Goal: Task Accomplishment & Management: Manage account settings

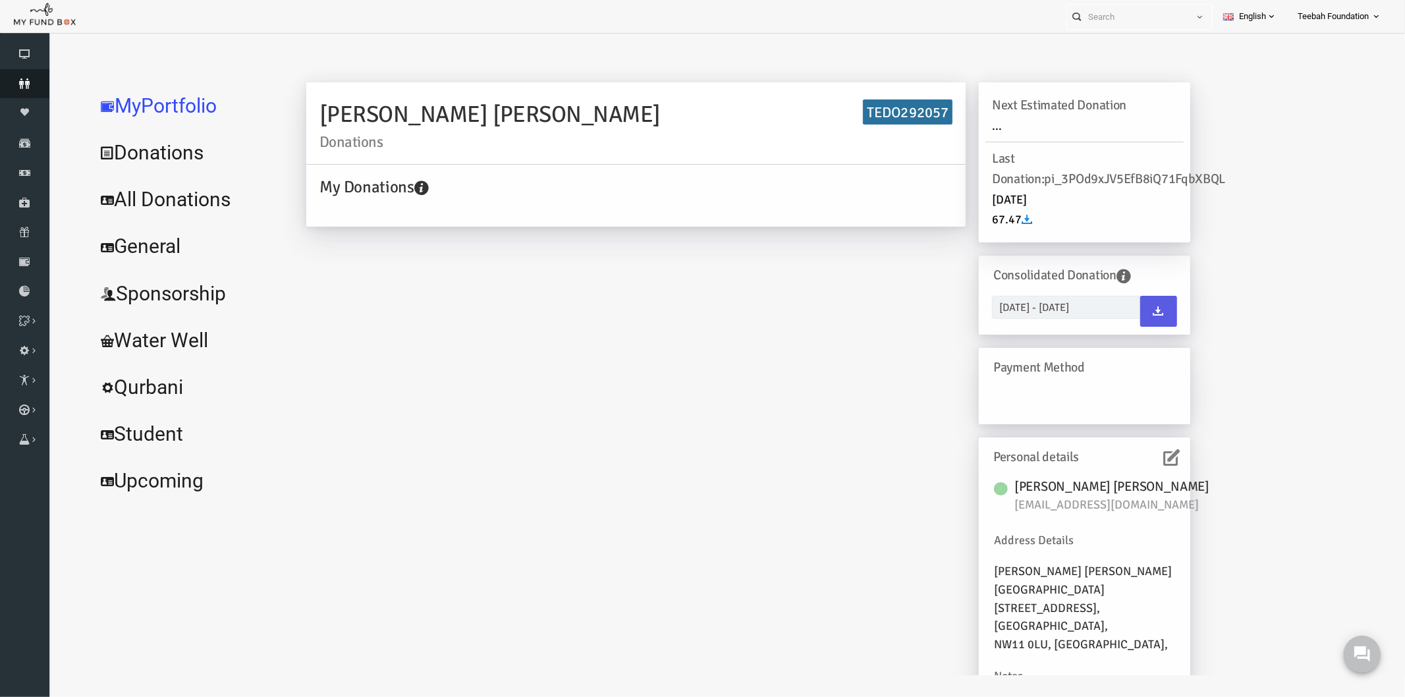
click at [28, 82] on icon at bounding box center [24, 83] width 49 height 11
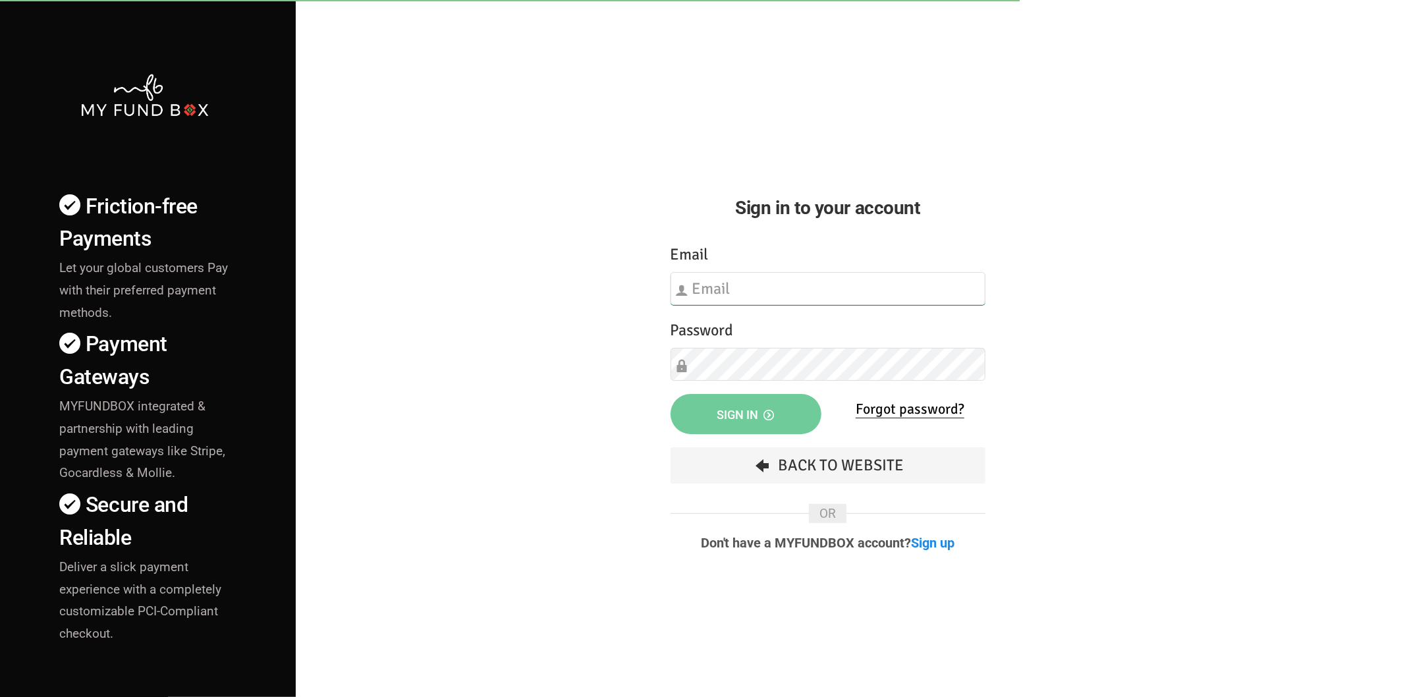
type input "hend.hechmi@teebahfoundation.org"
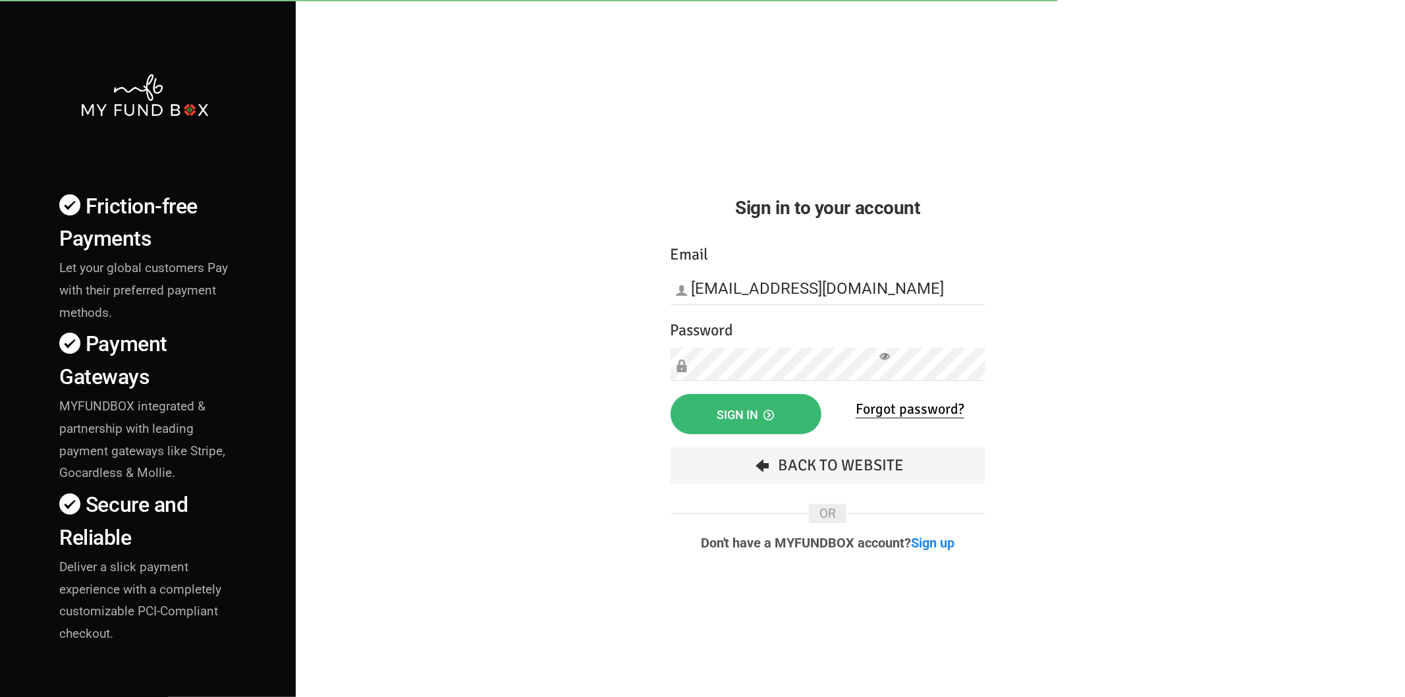
click at [695, 402] on button "Sign in" at bounding box center [746, 414] width 151 height 40
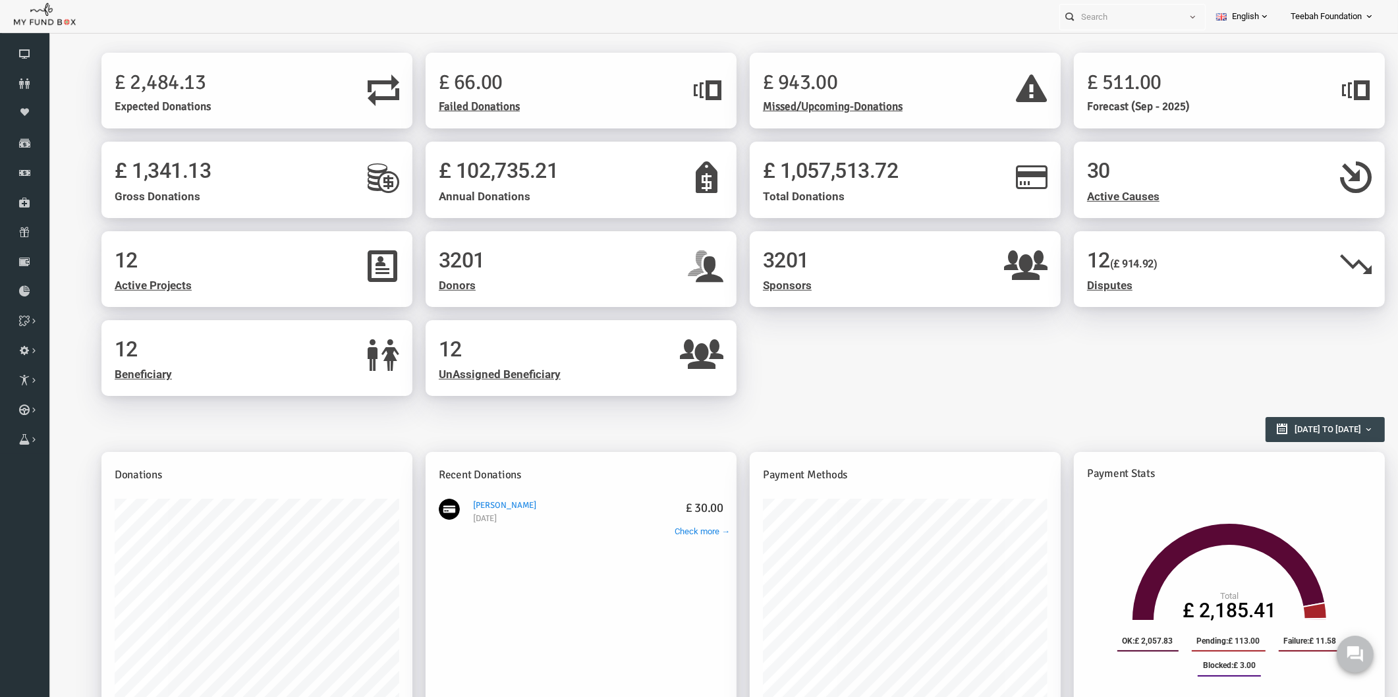
click at [1189, 267] on h1 "12 (£ 914.92)" at bounding box center [1202, 260] width 285 height 32
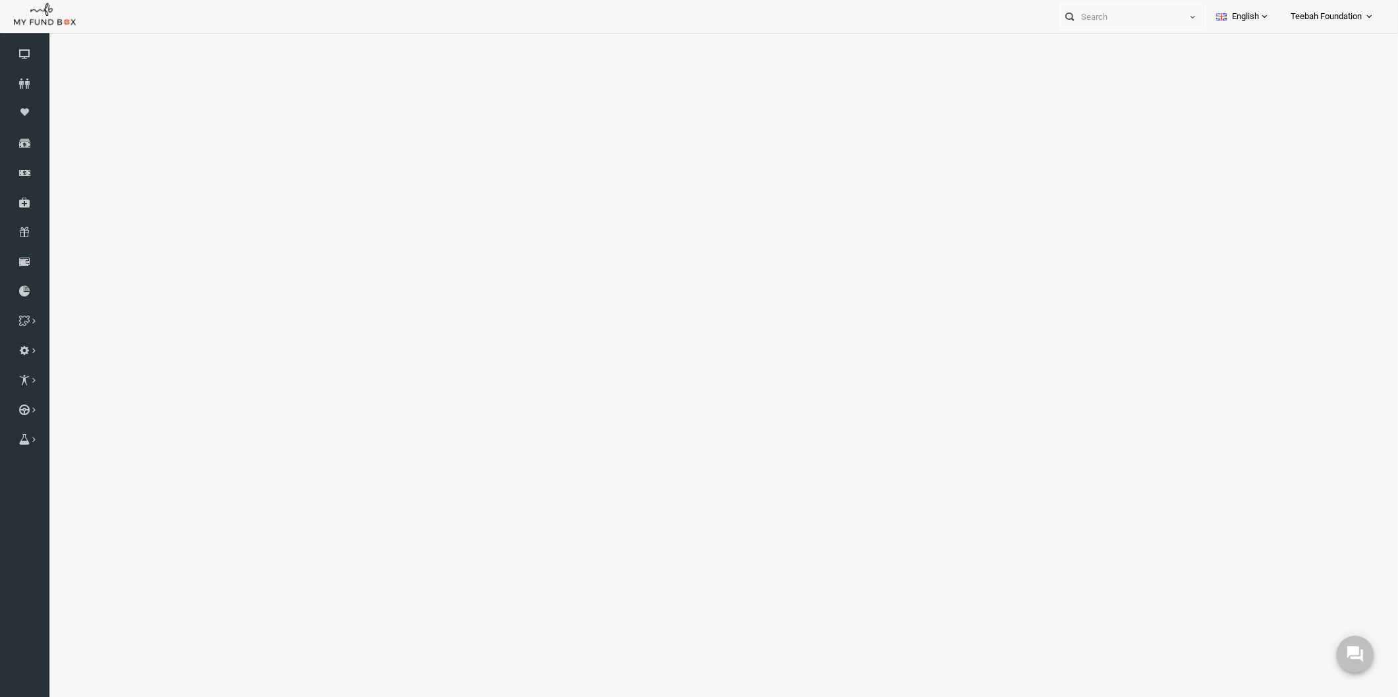
select select "100"
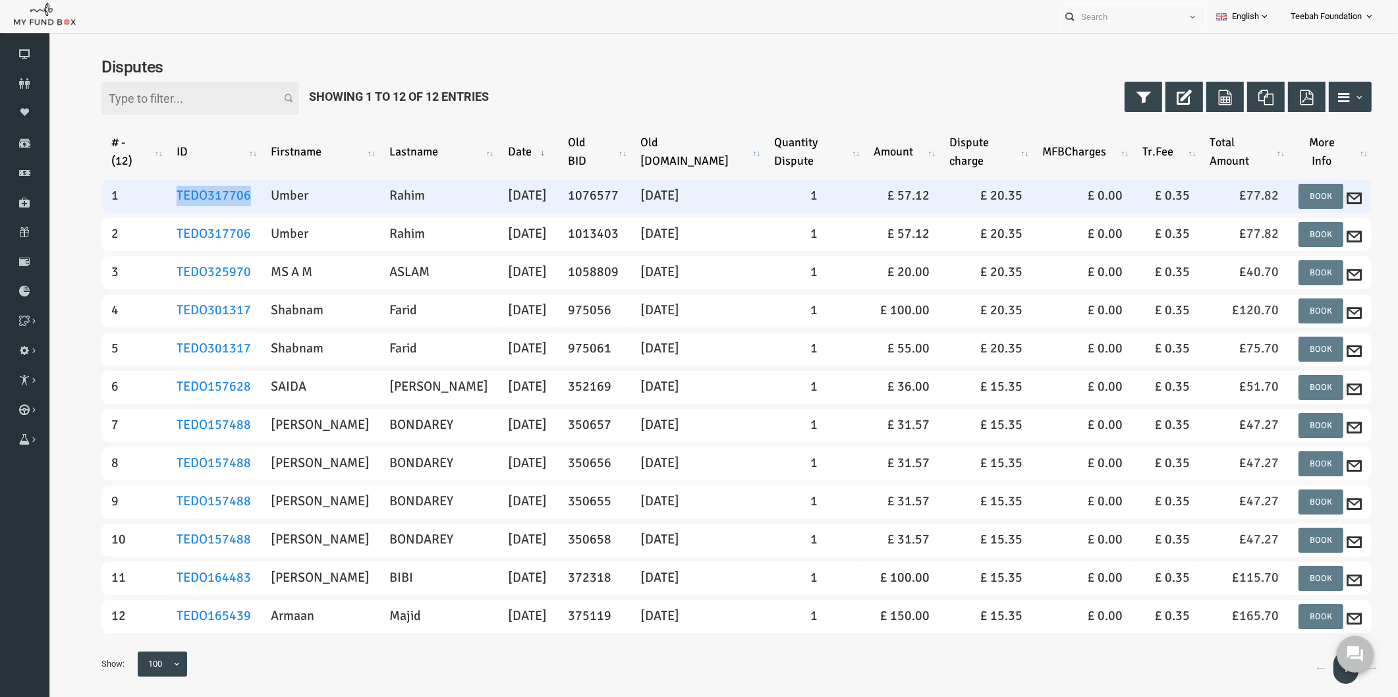
drag, startPoint x: 233, startPoint y: 194, endPoint x: 154, endPoint y: 194, distance: 79.1
click at [154, 194] on td "TEDO317706" at bounding box center [187, 196] width 94 height 33
copy link "TEDO317706"
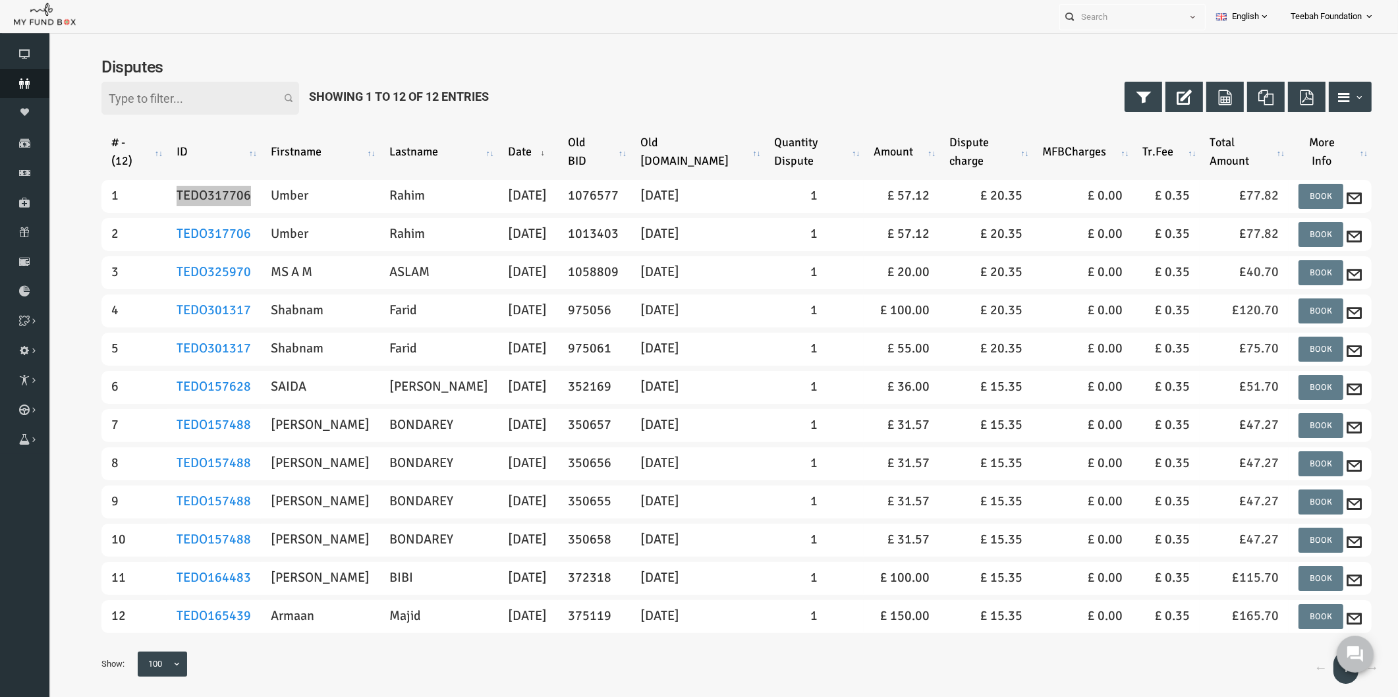
click at [21, 83] on icon at bounding box center [24, 83] width 49 height 11
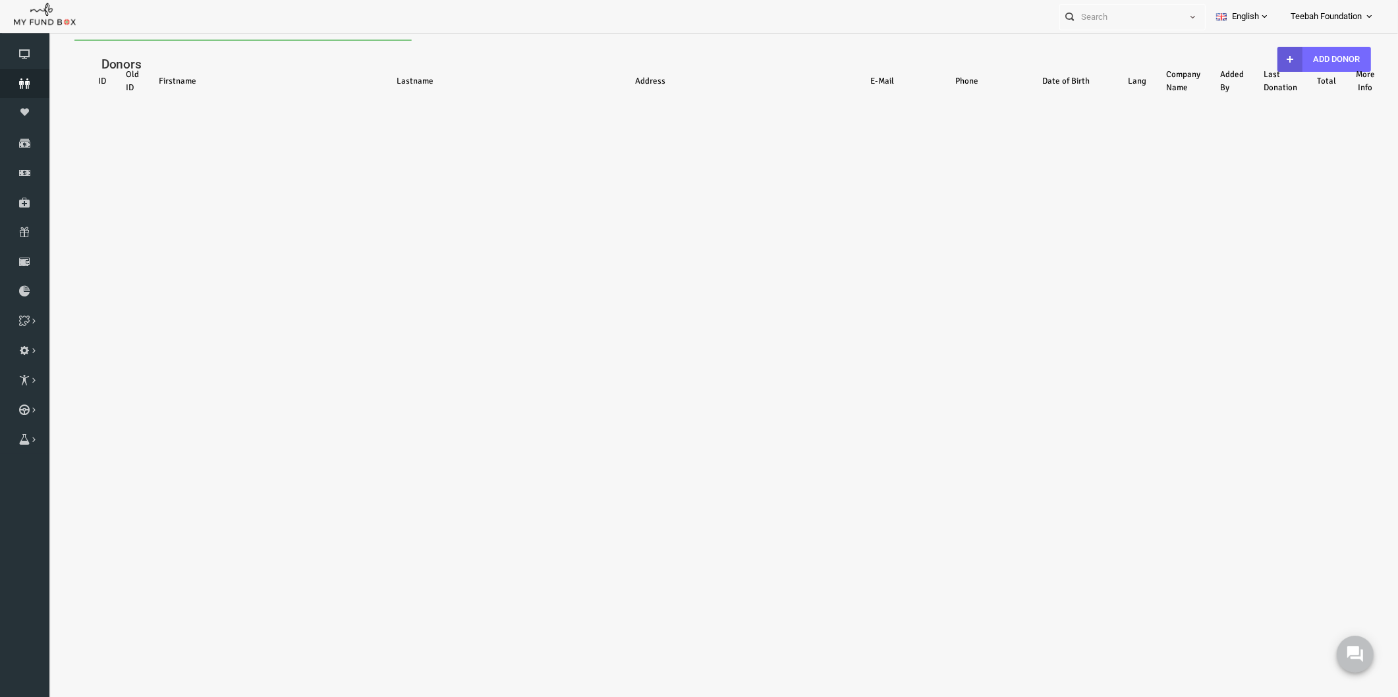
select select "100"
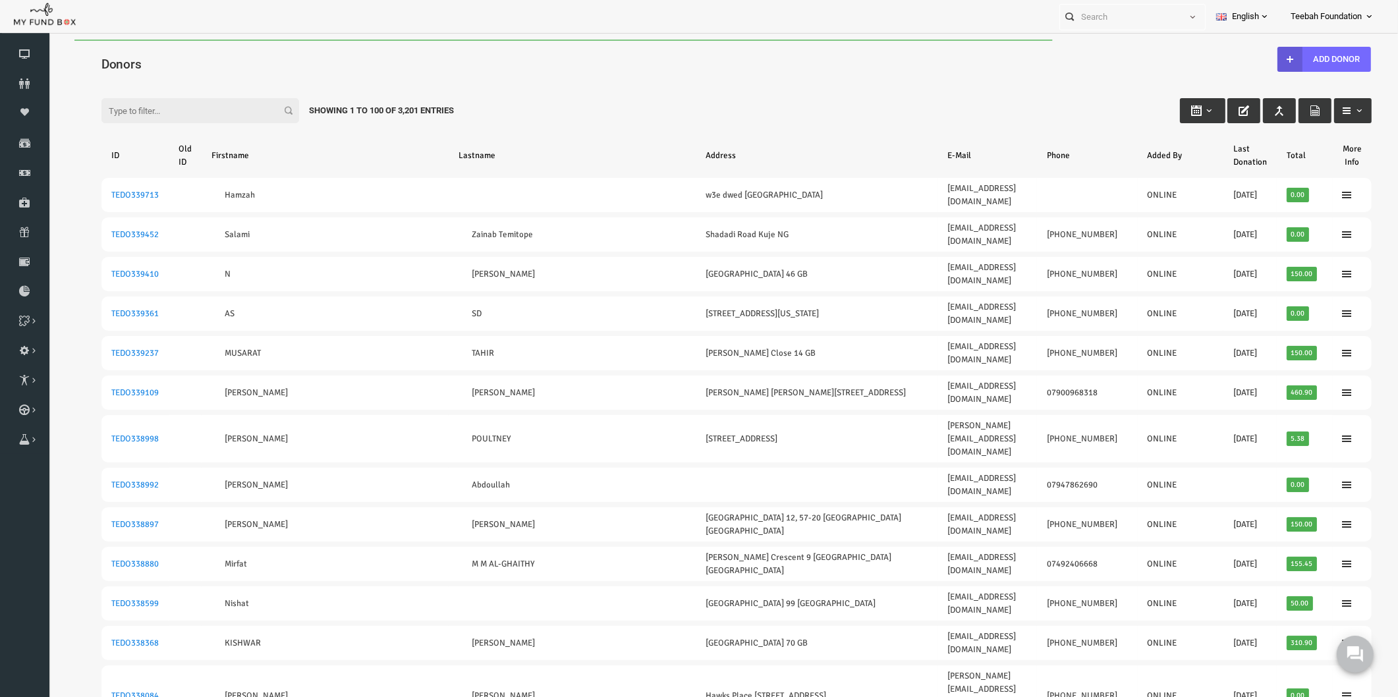
click at [248, 61] on h4 "Donors" at bounding box center [716, 64] width 1284 height 19
click at [186, 116] on input "Filter:" at bounding box center [173, 110] width 198 height 25
paste input "TEDO317706"
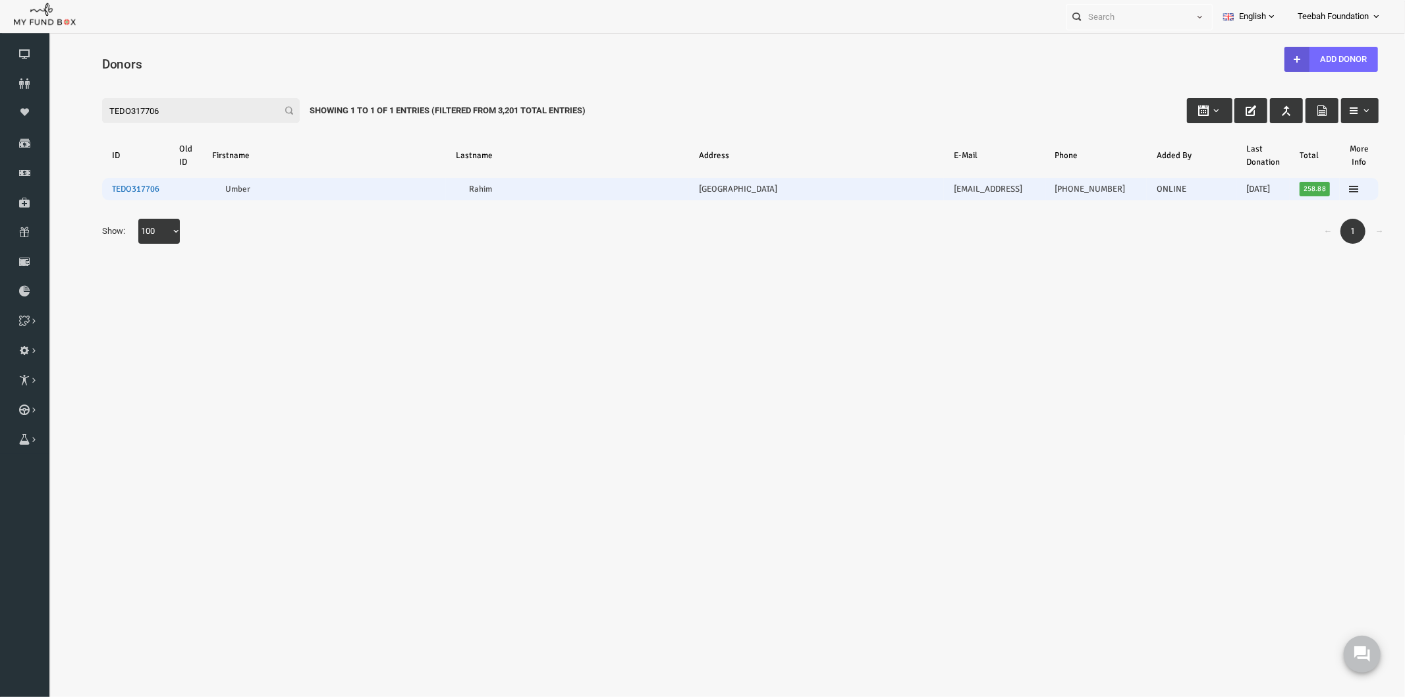
type input "TEDO317706"
click at [100, 186] on link "TEDO317706" at bounding box center [107, 188] width 47 height 11
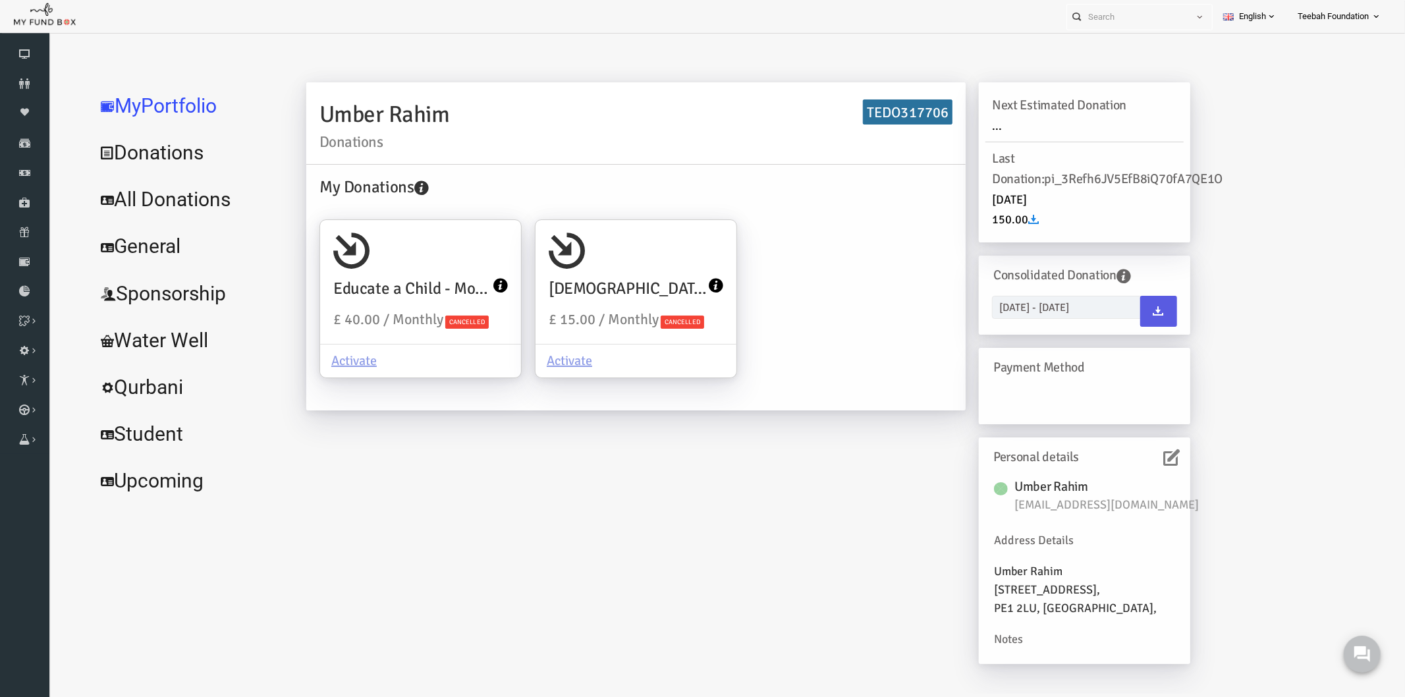
click at [136, 208] on link "All Donations" at bounding box center [160, 198] width 198 height 47
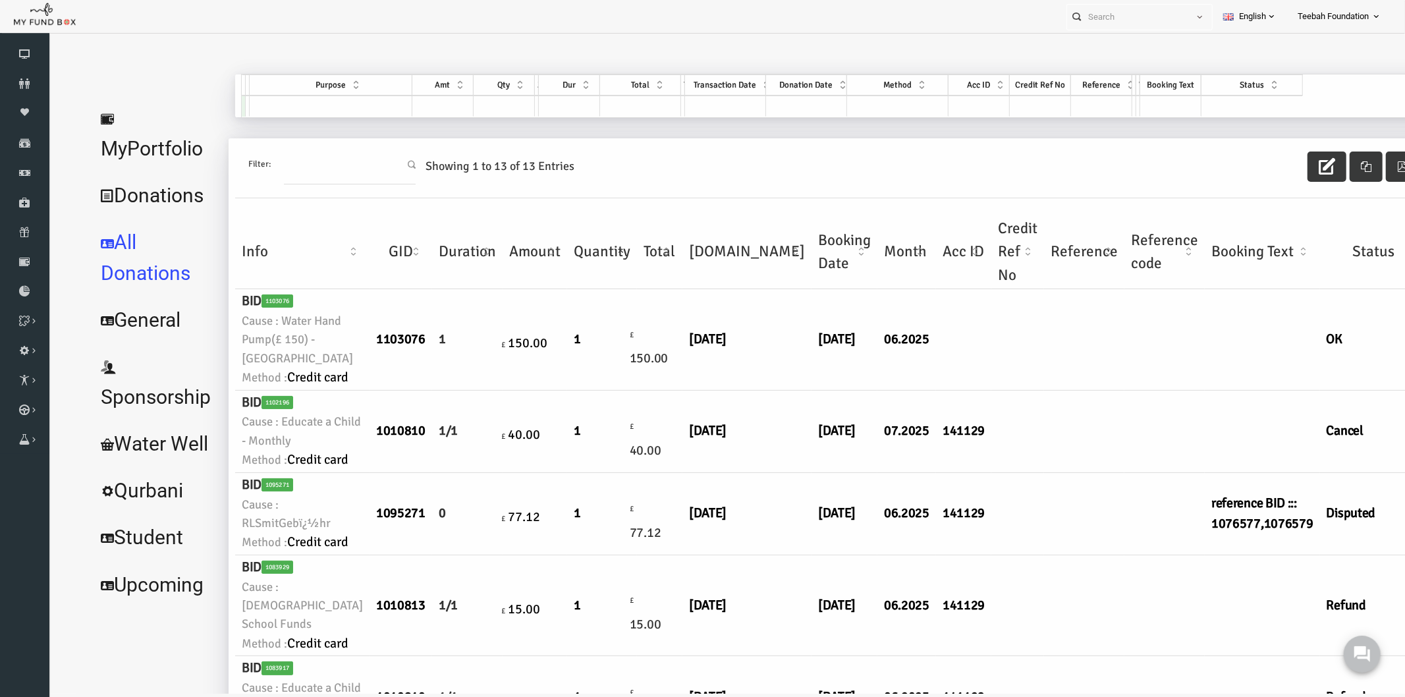
click at [1097, 439] on td at bounding box center [1137, 431] width 80 height 82
click at [1097, 422] on td at bounding box center [1137, 431] width 80 height 82
click at [20, 92] on link "Donors" at bounding box center [24, 83] width 49 height 29
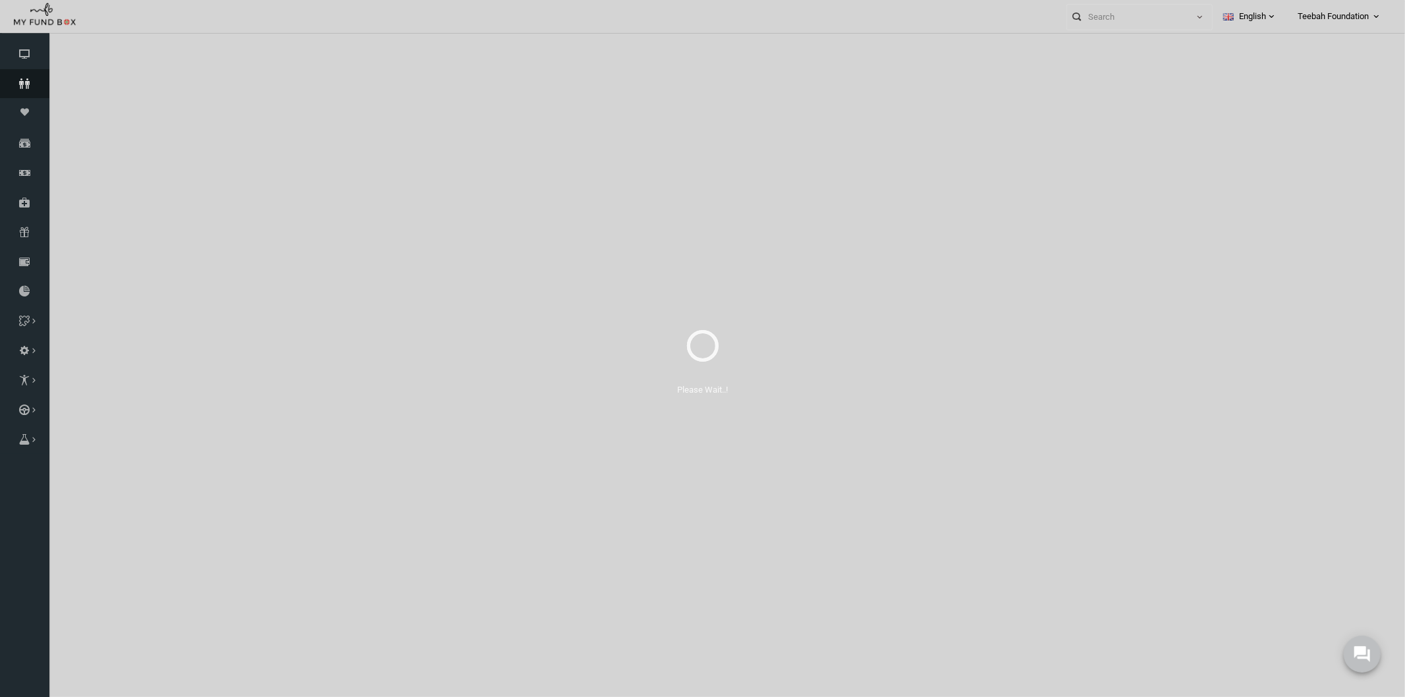
select select "100"
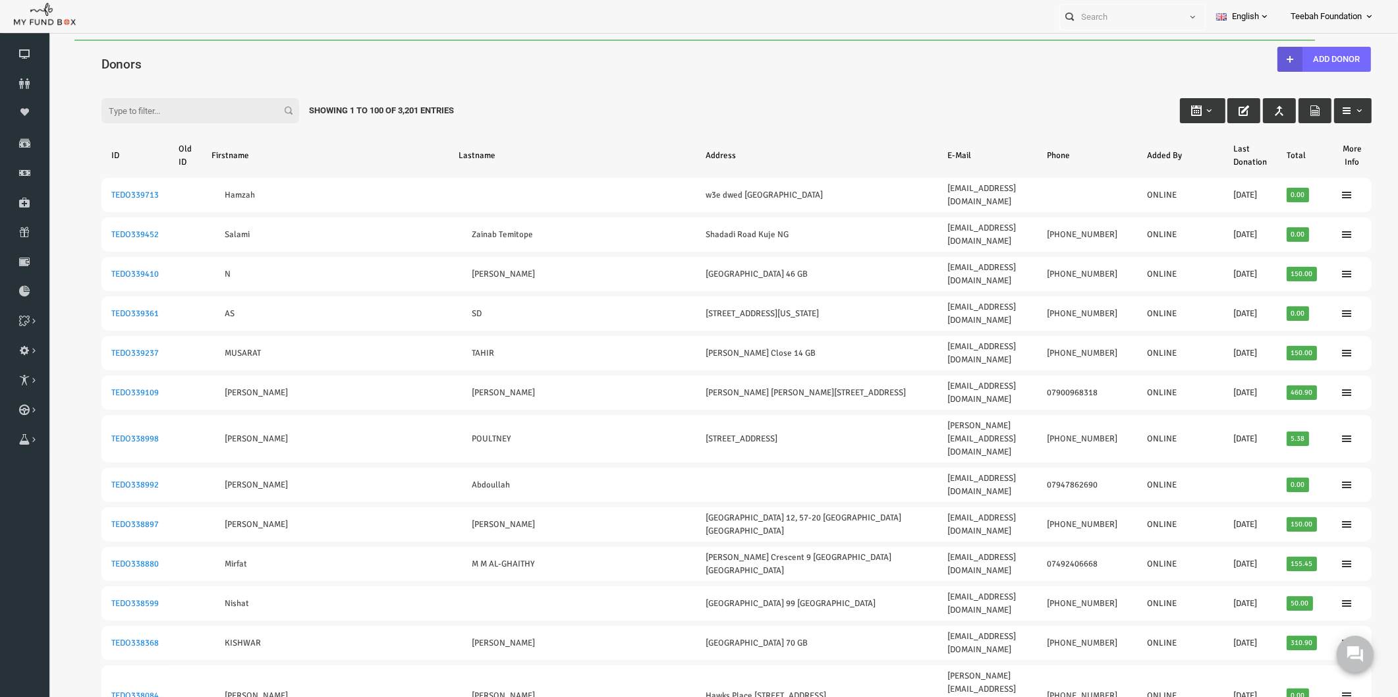
click at [537, 103] on div "Filter: Showing 1 to 100 of 3,201 Entries" at bounding box center [709, 98] width 1297 height 36
click at [149, 112] on input "Filter:" at bounding box center [173, 110] width 198 height 25
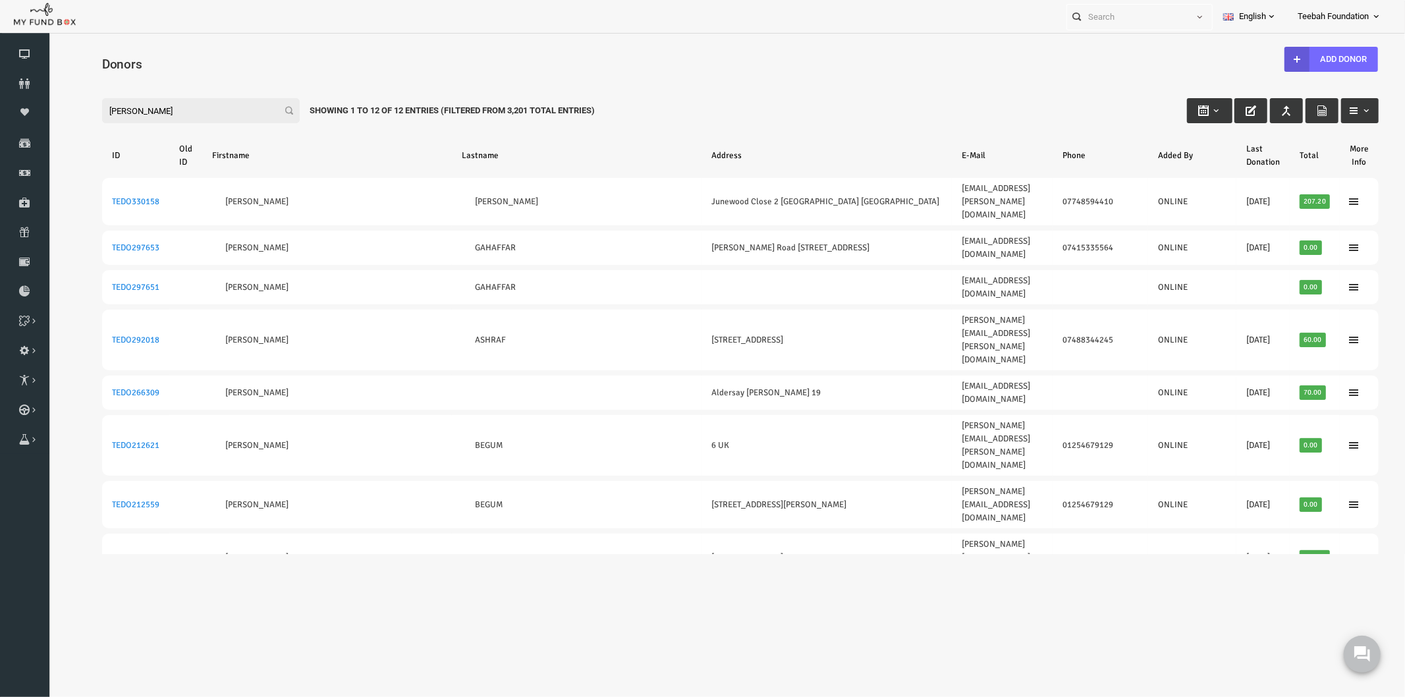
drag, startPoint x: 149, startPoint y: 111, endPoint x: 40, endPoint y: 119, distance: 109.0
click at [48, 119] on html "Donor Not Found Beneficiary Not Found Partner Not Found!!!! Please Fill out thi…" at bounding box center [713, 296] width 1330 height 515
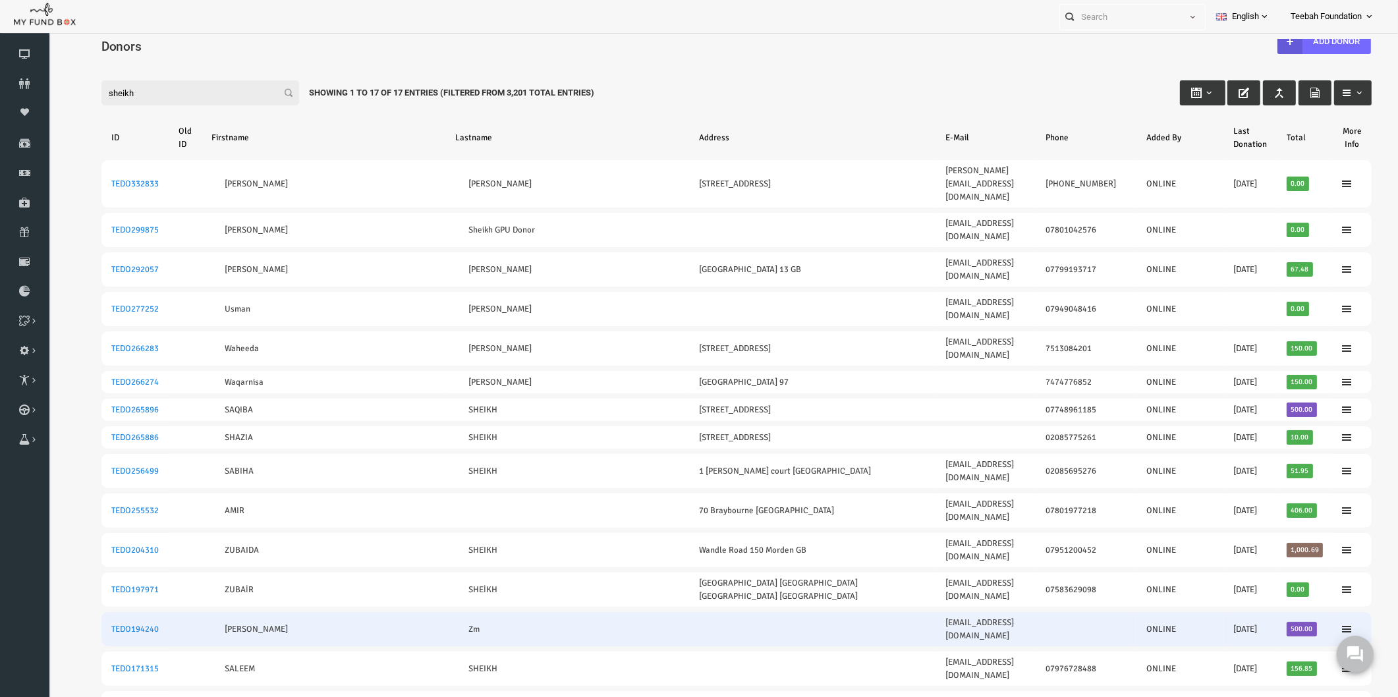
scroll to position [28, 0]
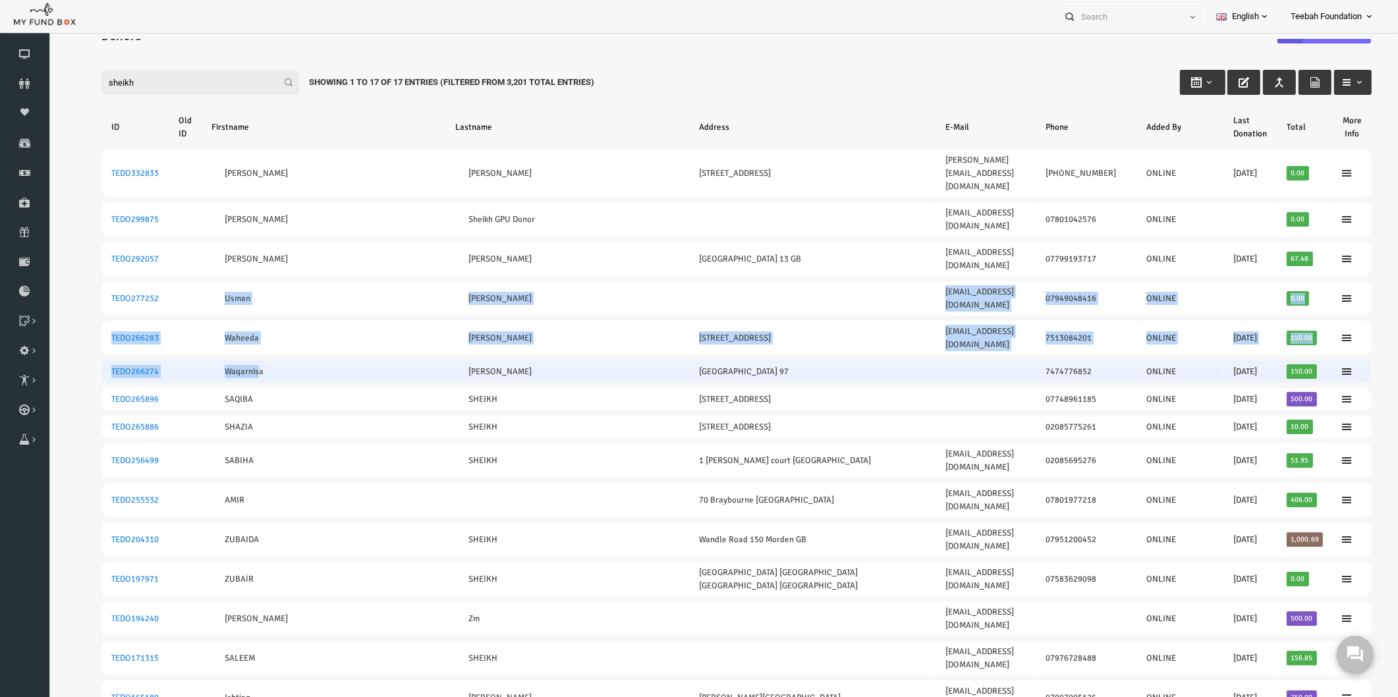
drag, startPoint x: 186, startPoint y: 241, endPoint x: 231, endPoint y: 308, distance: 80.8
click at [231, 308] on tbody "TEDO332833 [PERSON_NAME] SHEIKH [STREET_ADDRESS] [PERSON_NAME][EMAIL_ADDRESS][D…" at bounding box center [709, 472] width 1270 height 644
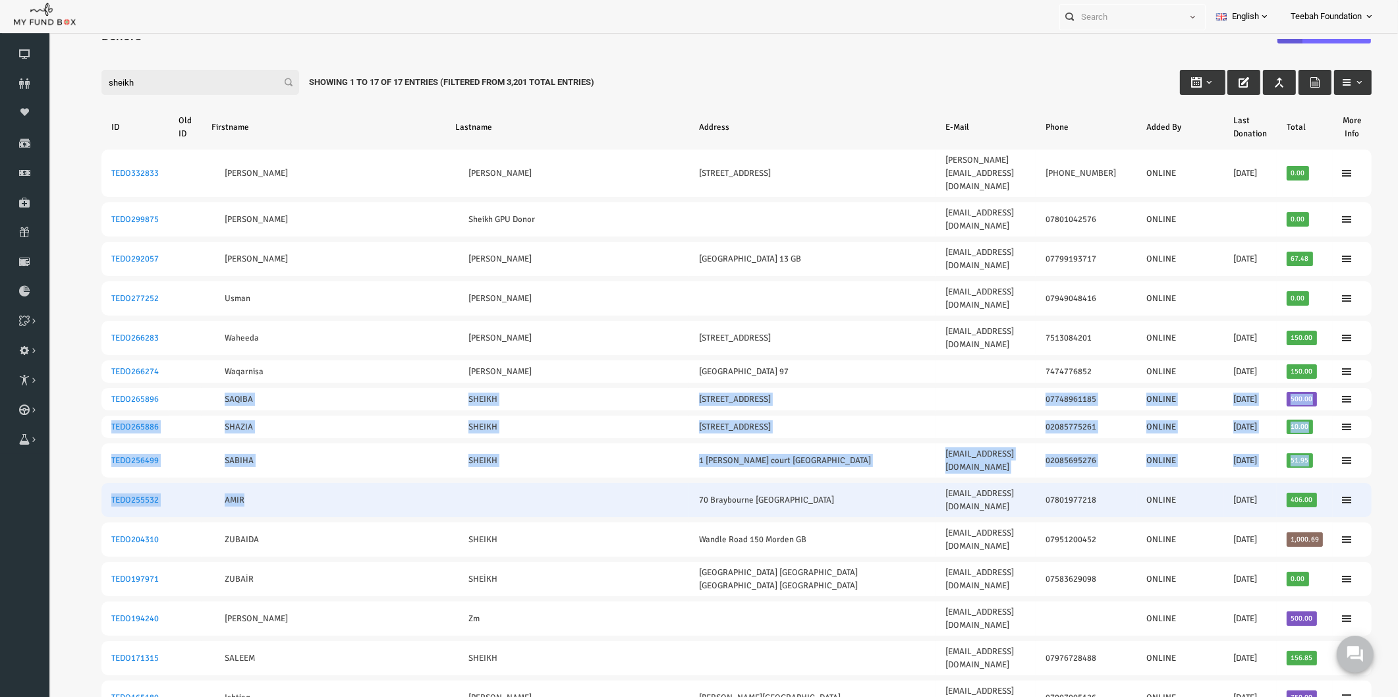
drag, startPoint x: 194, startPoint y: 327, endPoint x: 233, endPoint y: 414, distance: 95.3
click at [233, 414] on tbody "TEDO332833 [PERSON_NAME] SHEIKH [STREET_ADDRESS] [PERSON_NAME][EMAIL_ADDRESS][D…" at bounding box center [709, 472] width 1270 height 644
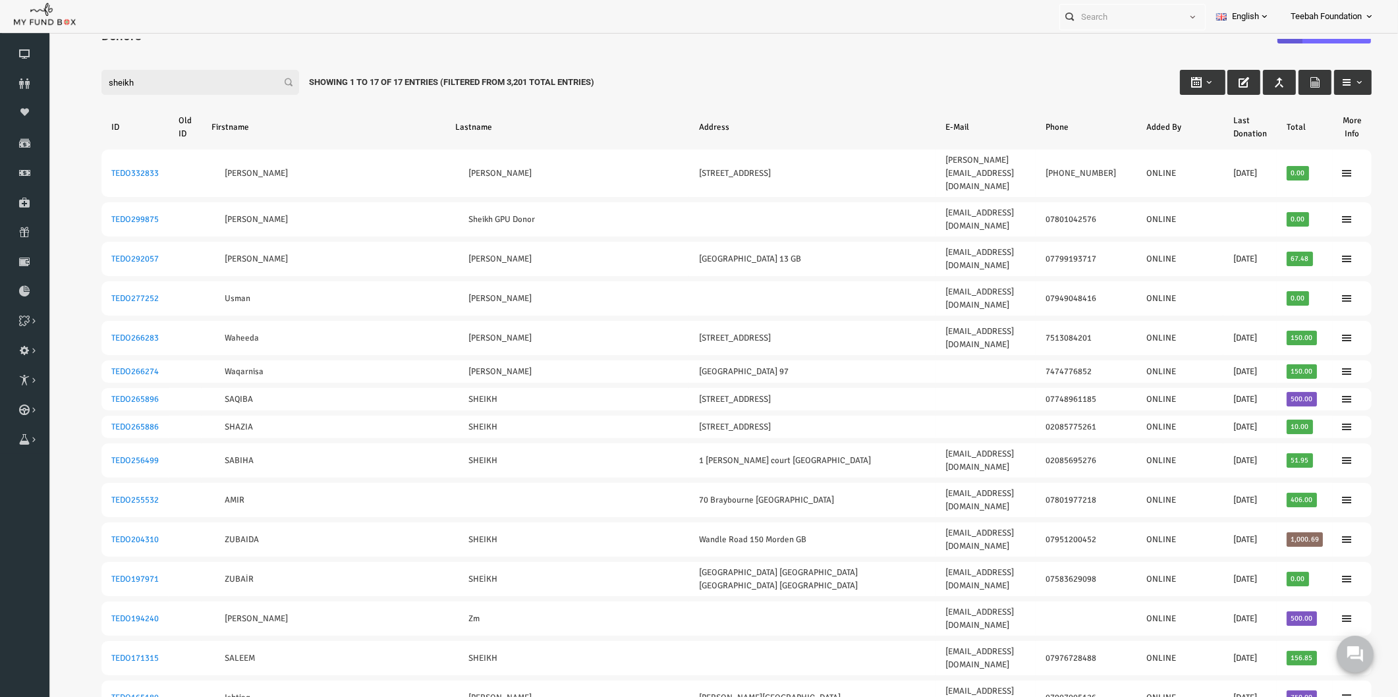
drag, startPoint x: 156, startPoint y: 87, endPoint x: 57, endPoint y: 82, distance: 99.0
click at [57, 82] on div "Search: By ID: Note :ID should be atleast 5 digits By Name: Note :Name should b…" at bounding box center [709, 451] width 1323 height 825
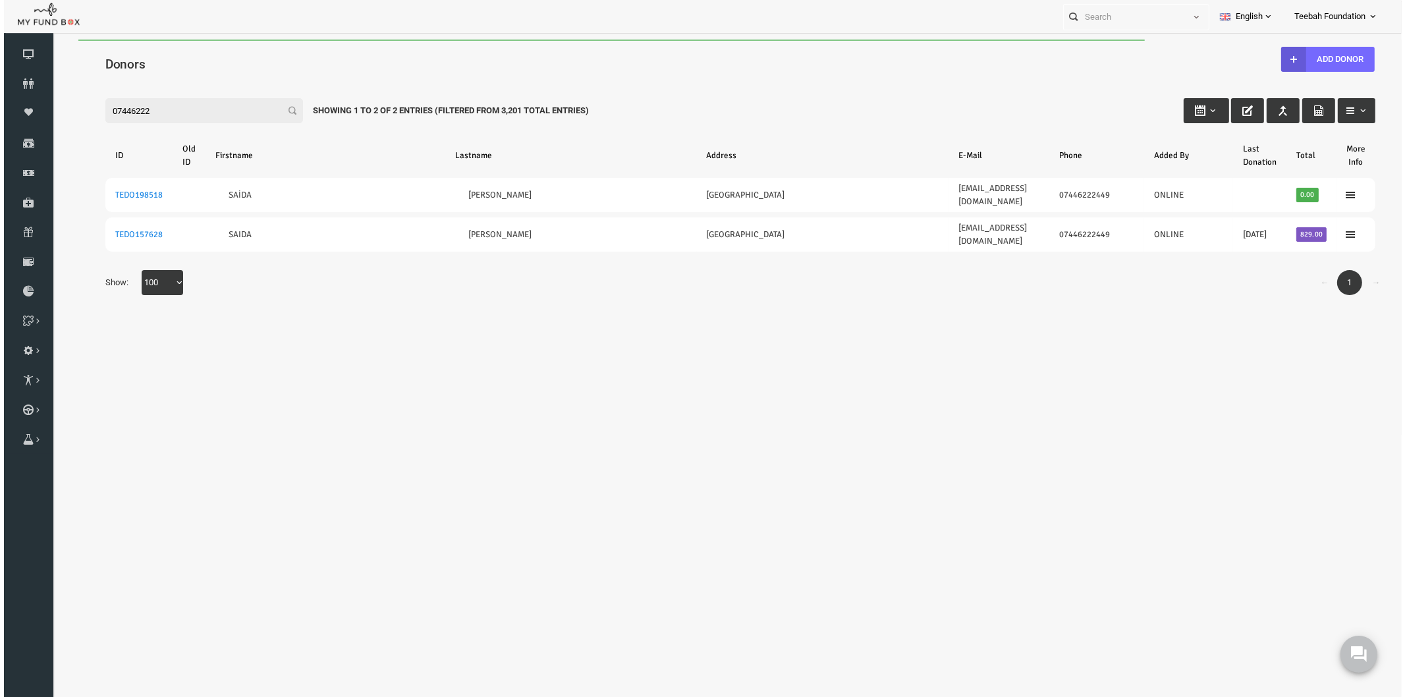
scroll to position [0, 0]
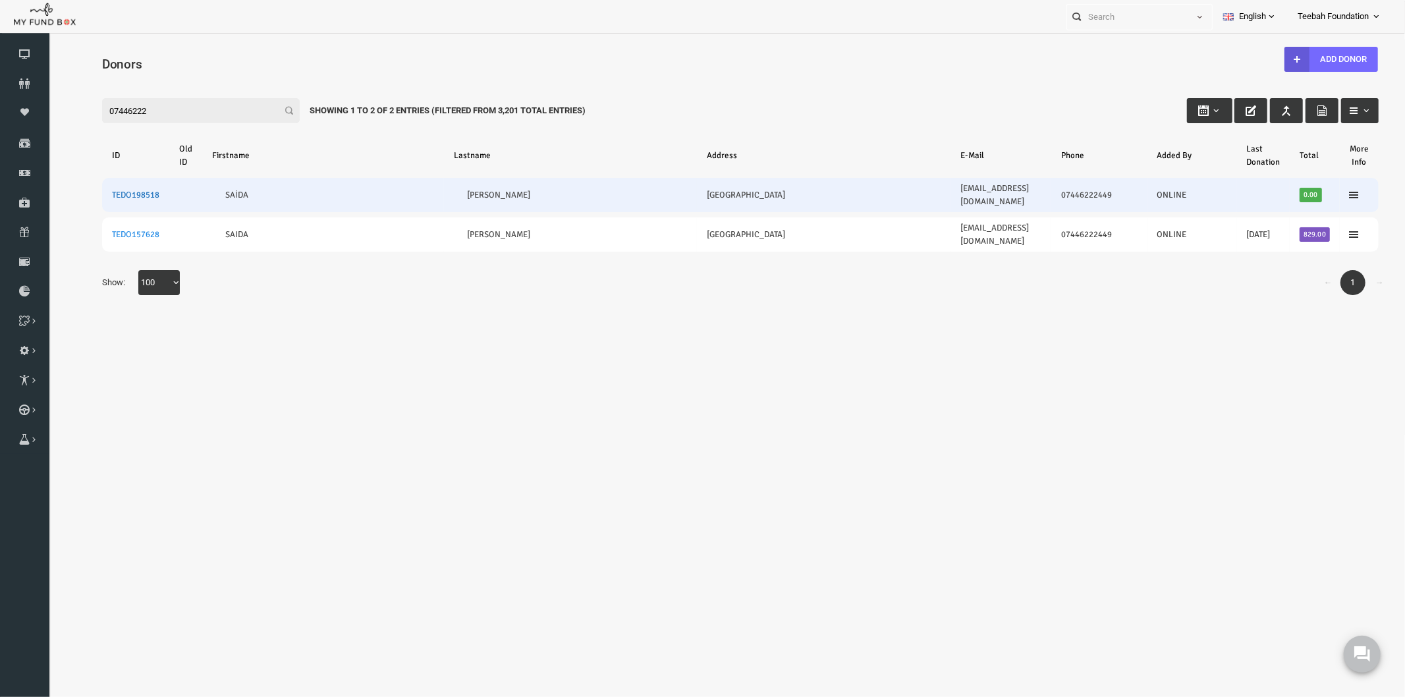
type input "07446222"
click at [86, 189] on link "TEDO198518" at bounding box center [107, 194] width 47 height 11
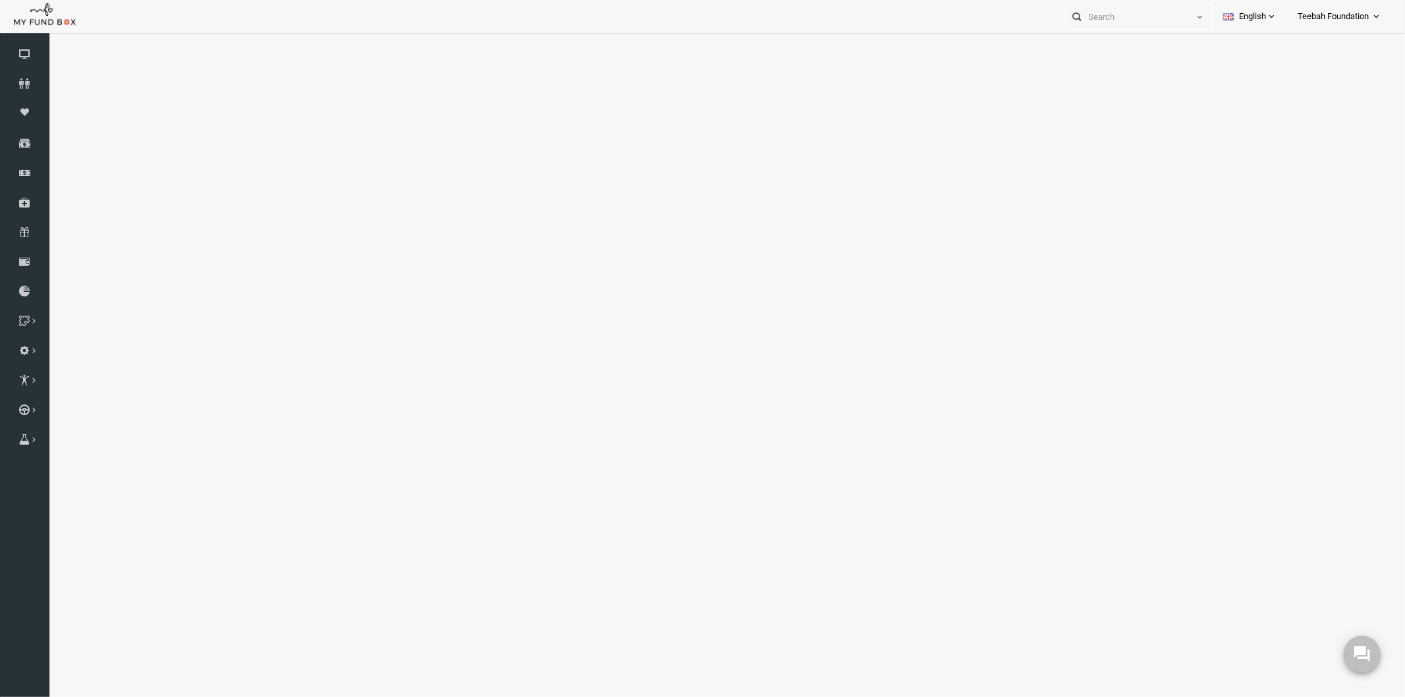
select select "100"
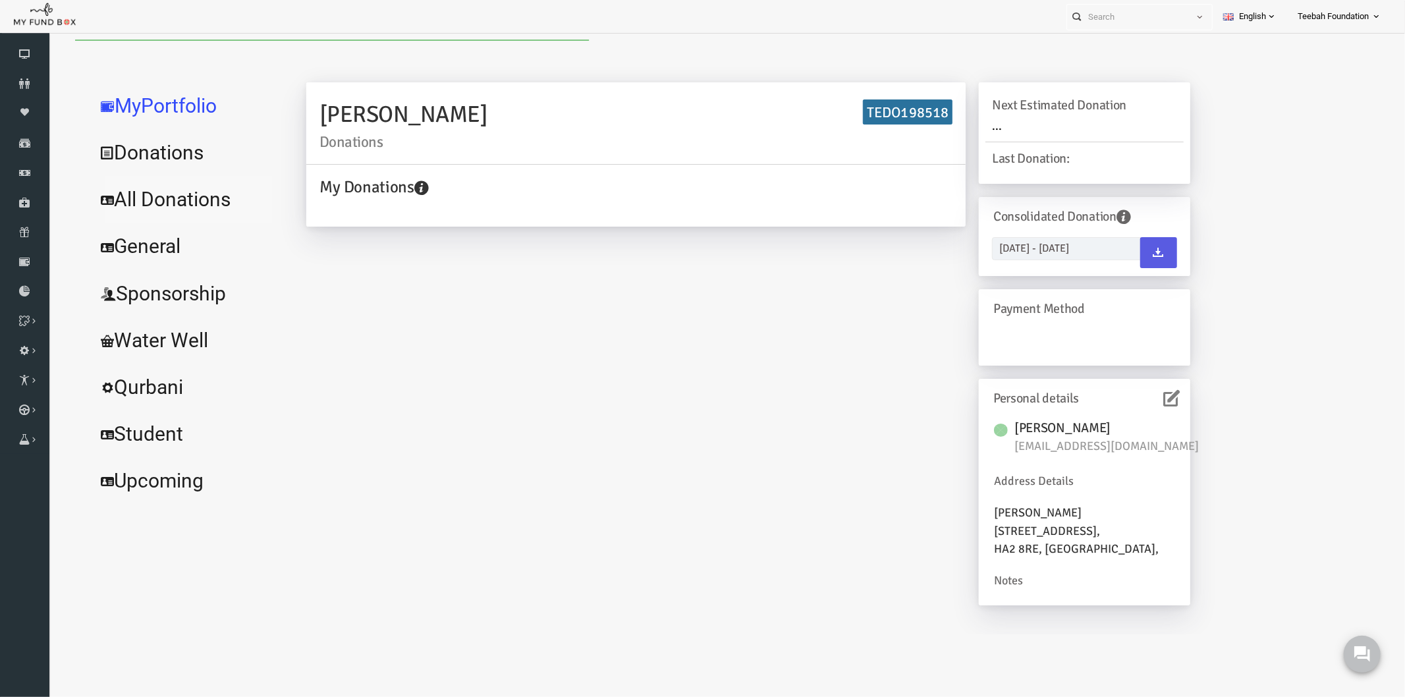
click at [110, 202] on link "All Donations" at bounding box center [160, 198] width 198 height 47
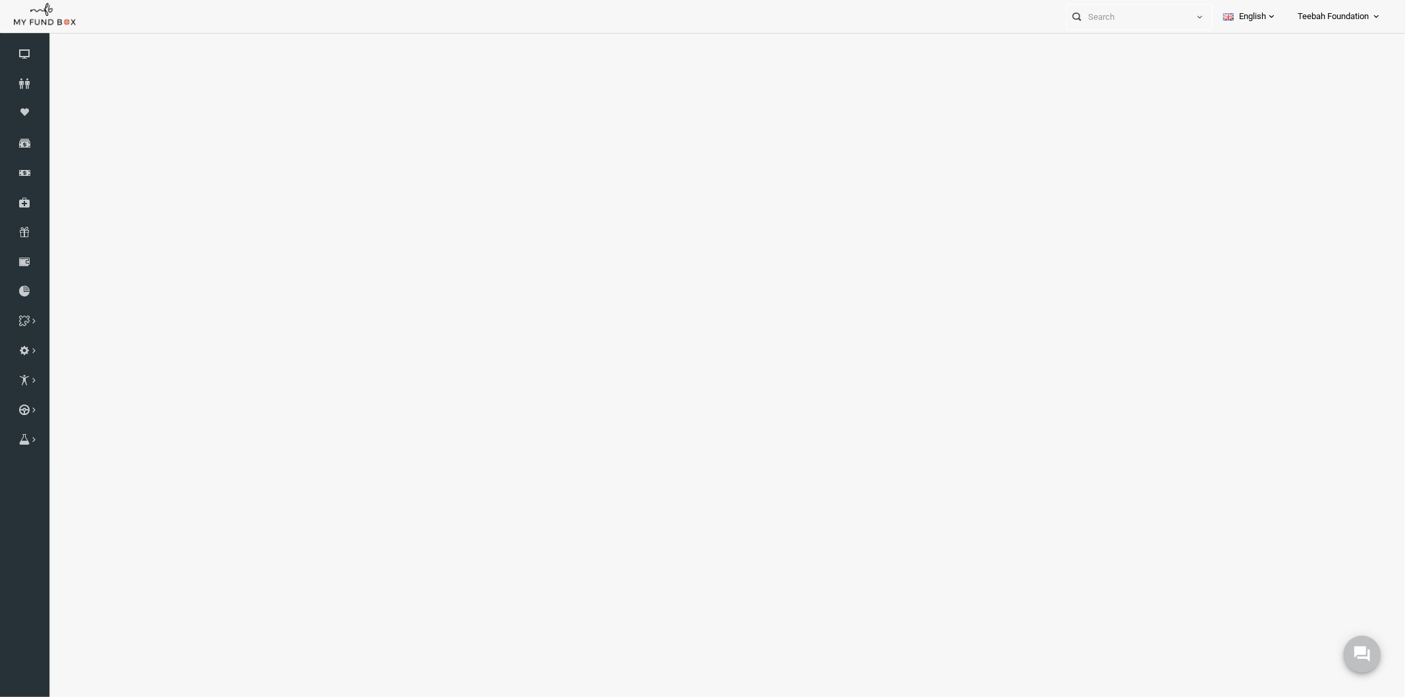
select select "100"
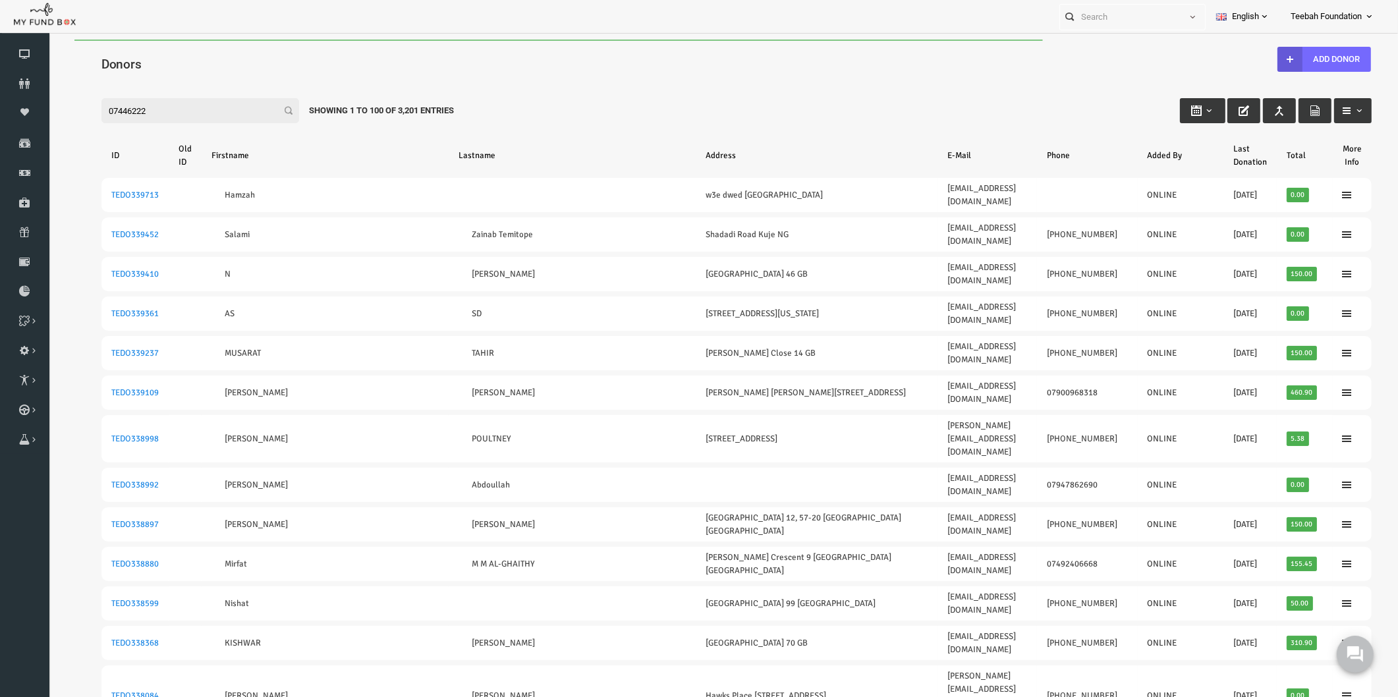
click at [132, 106] on input "07446222" at bounding box center [173, 110] width 198 height 25
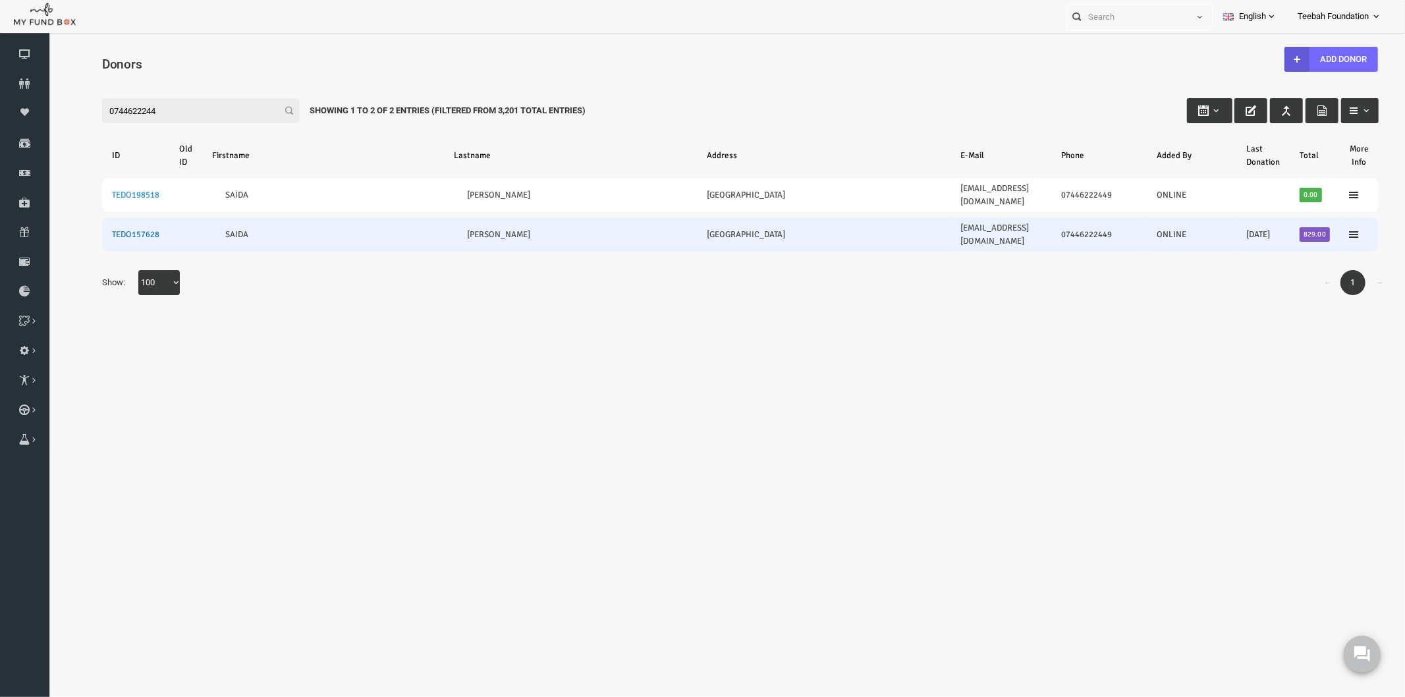
type input "0744622244"
click at [105, 229] on link "TEDO157628" at bounding box center [107, 234] width 47 height 11
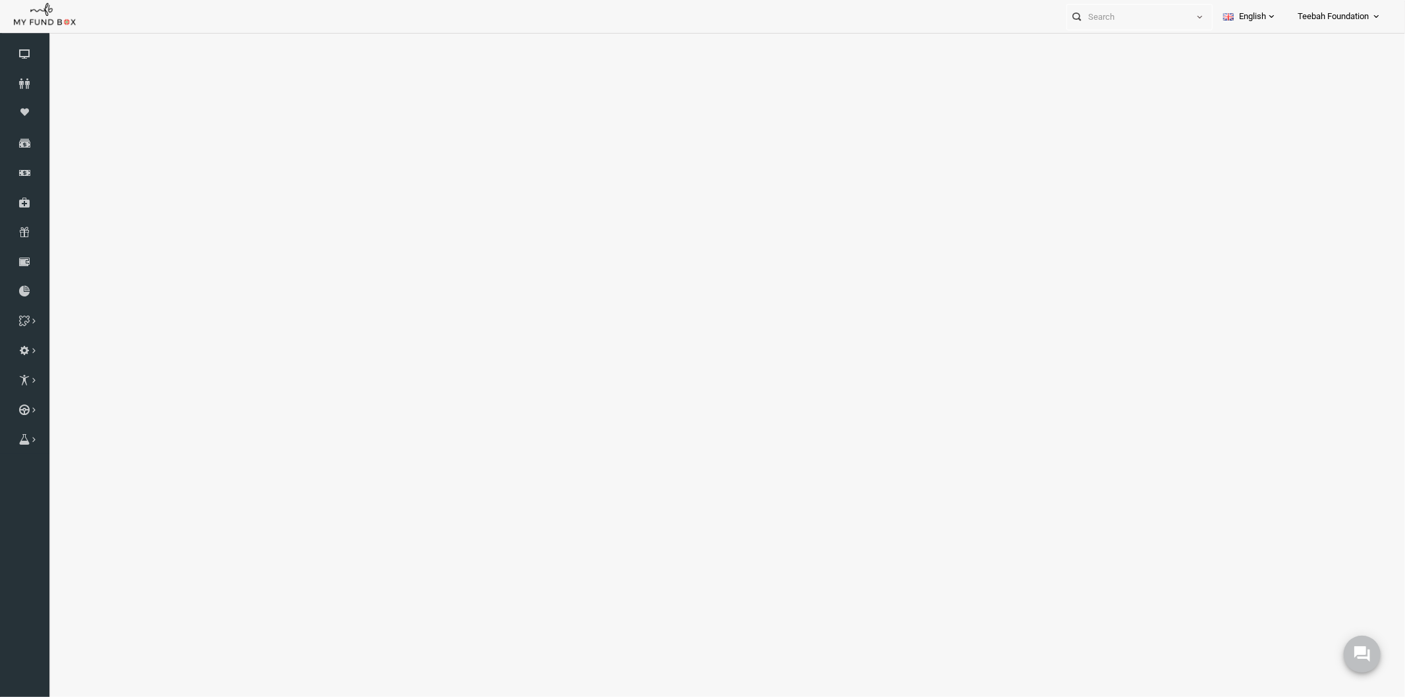
select select "100"
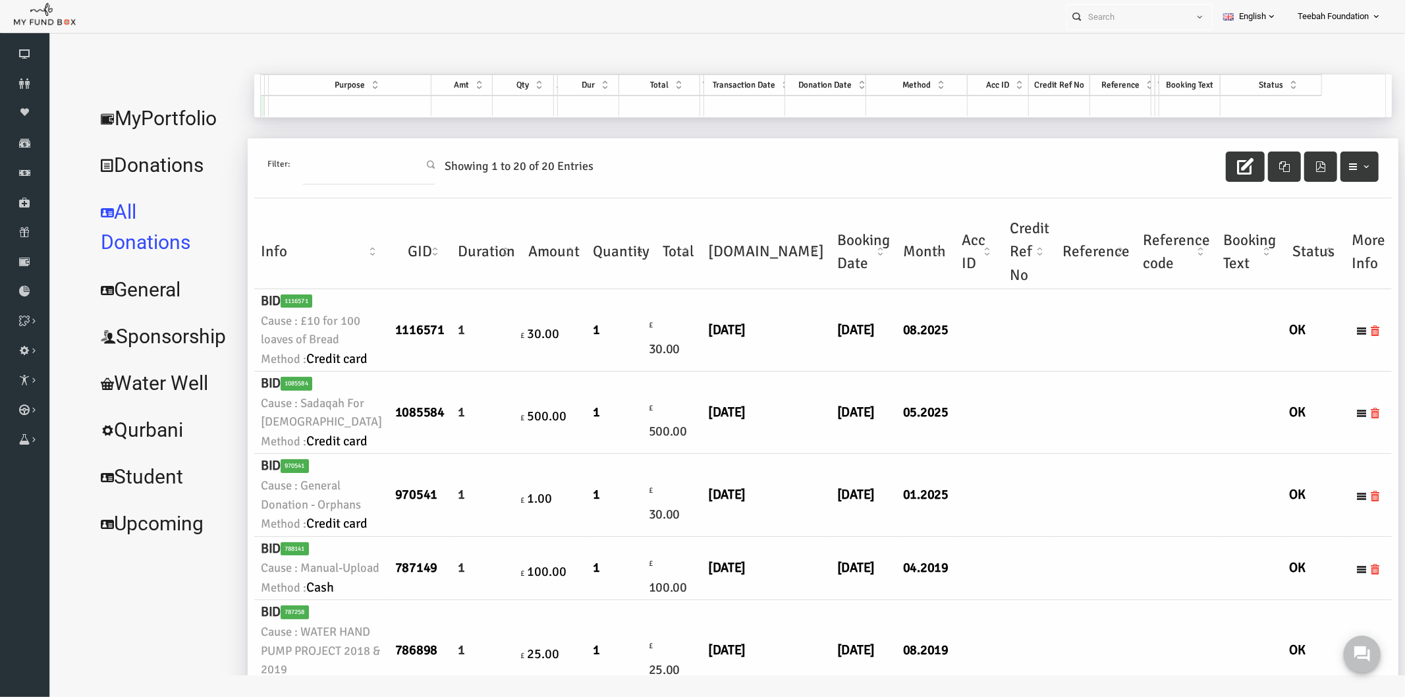
click at [928, 347] on td at bounding box center [952, 330] width 49 height 82
click at [976, 441] on td at bounding box center [1002, 412] width 53 height 82
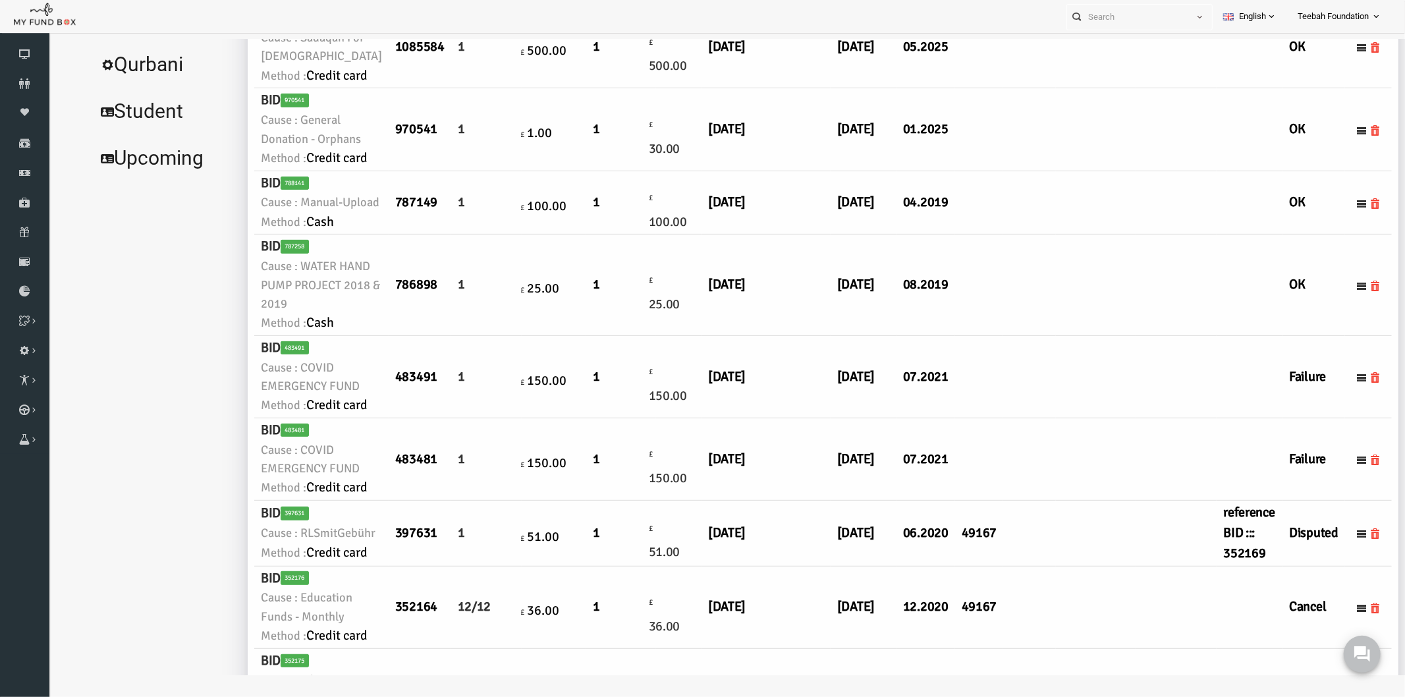
scroll to position [439, 0]
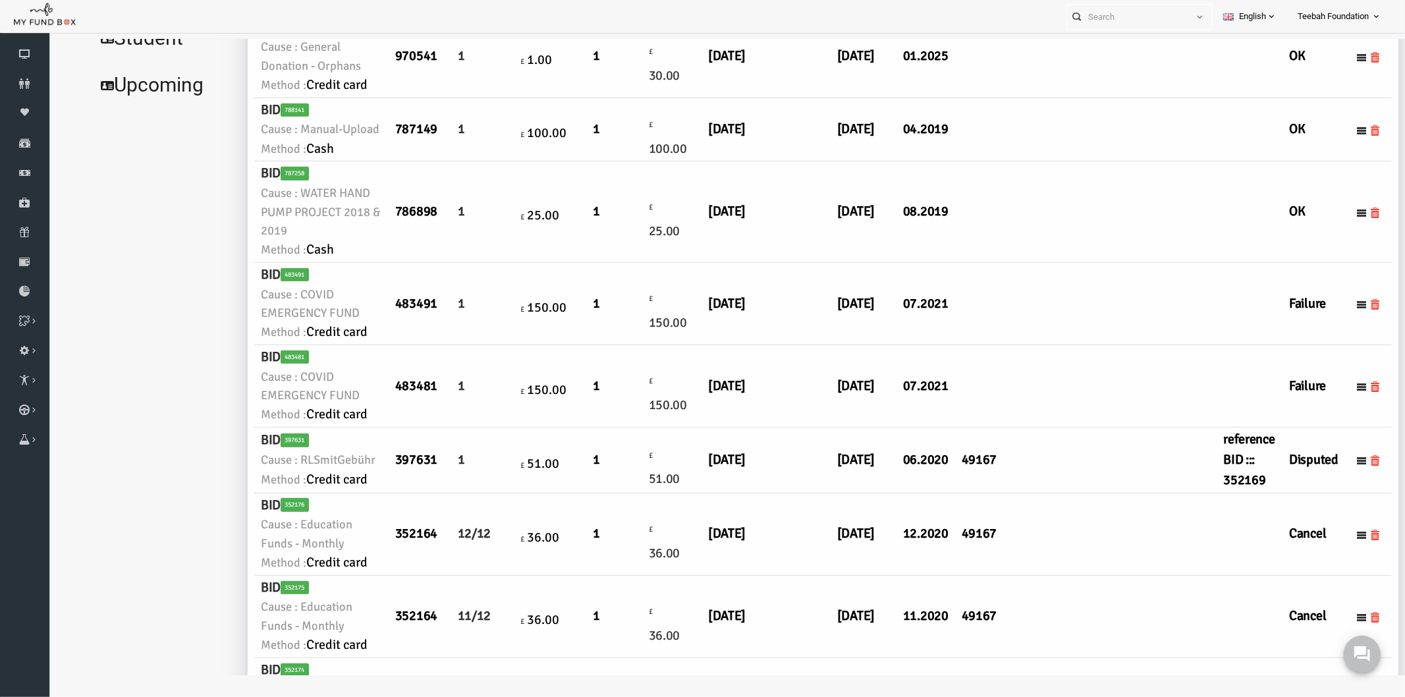
click at [976, 345] on td at bounding box center [1002, 303] width 53 height 82
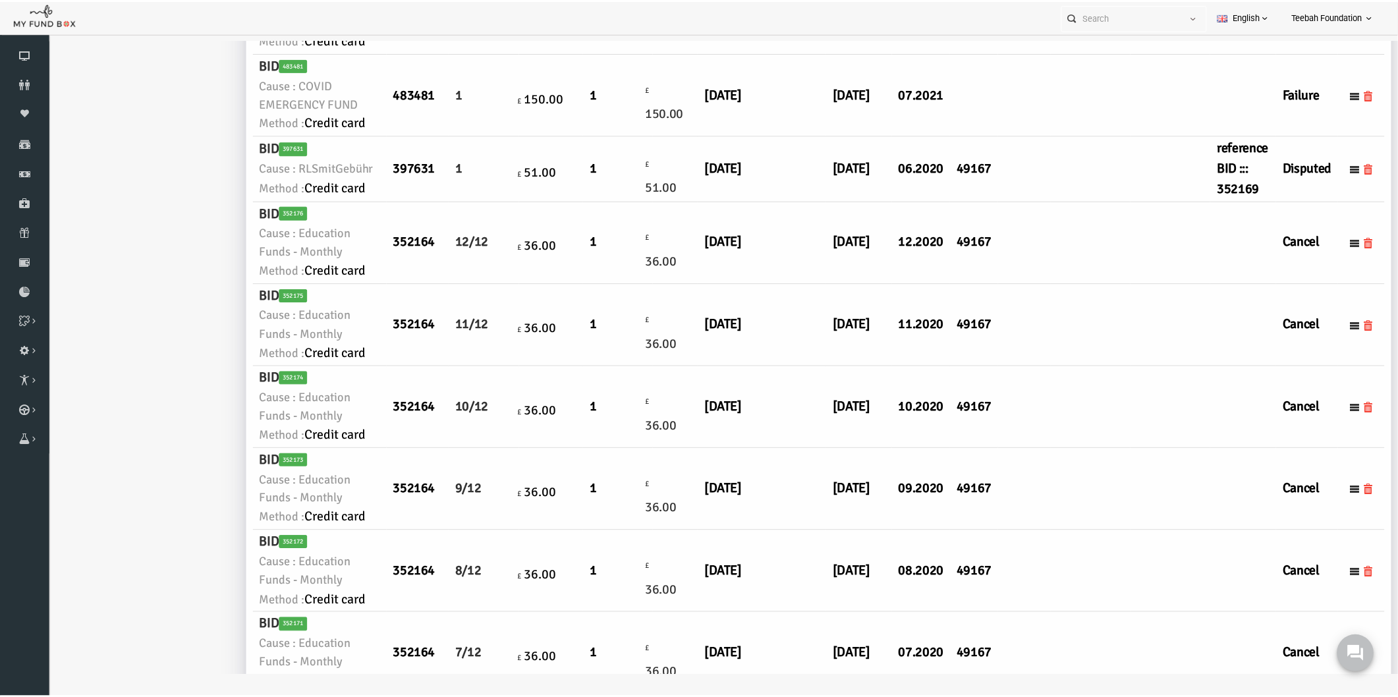
scroll to position [732, 0]
click at [28, 82] on icon at bounding box center [24, 83] width 49 height 11
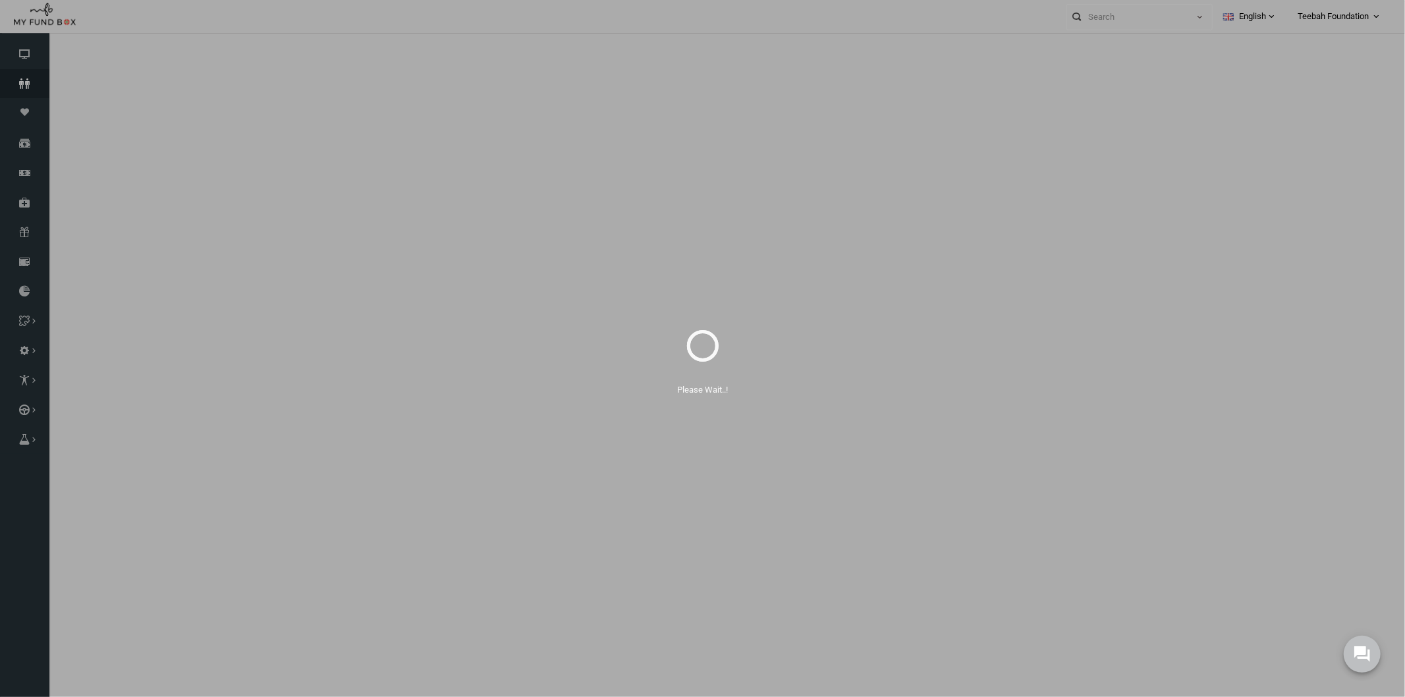
select select "100"
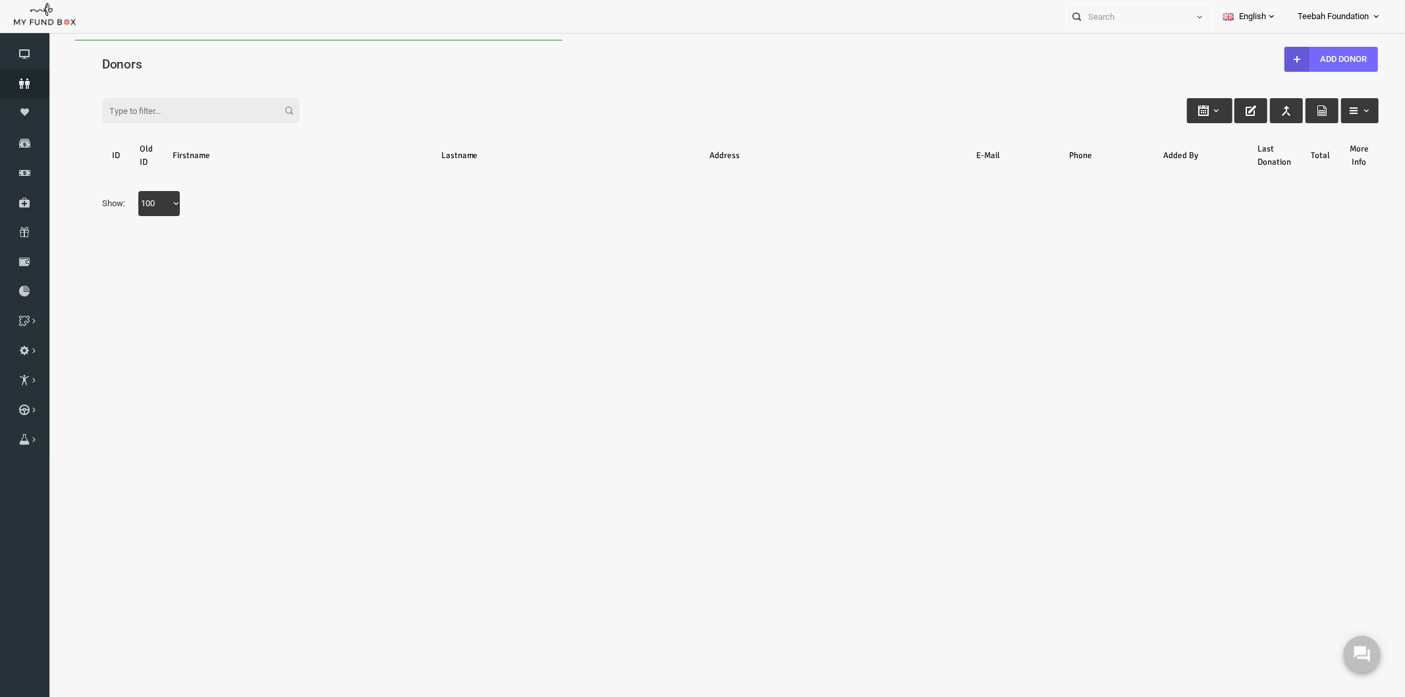
scroll to position [0, 0]
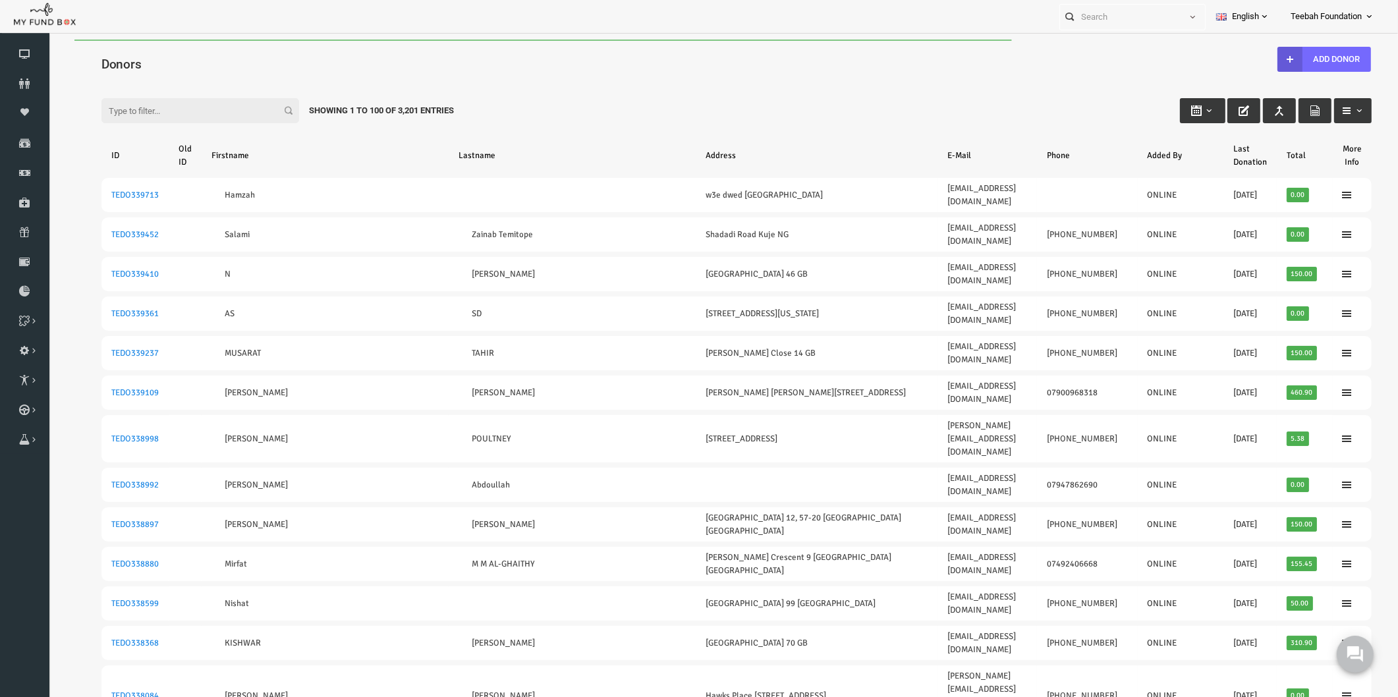
click at [128, 82] on div "Filter: Showing 1 to 100 of 3,201 Entries" at bounding box center [709, 98] width 1297 height 36
click at [116, 105] on input "Filter:" at bounding box center [173, 110] width 198 height 25
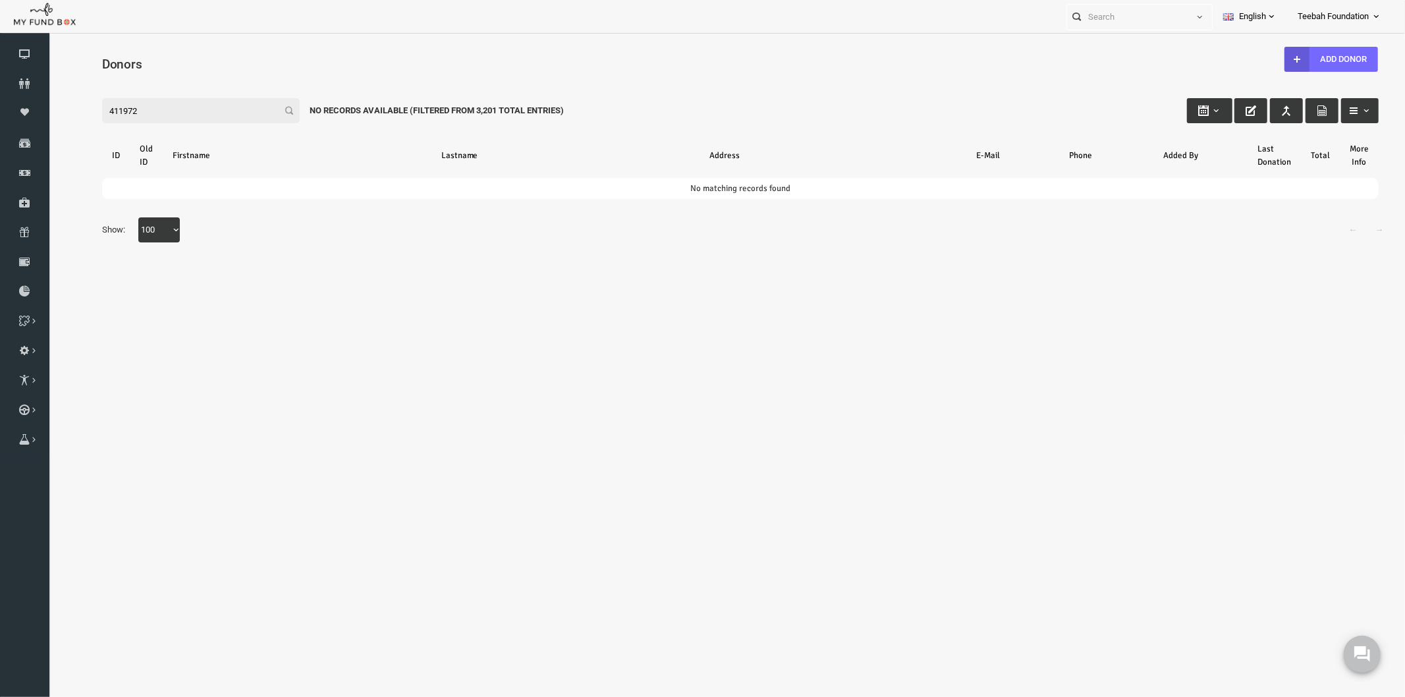
drag, startPoint x: 123, startPoint y: 109, endPoint x: 45, endPoint y: 118, distance: 77.6
click at [48, 118] on html "Donor Not Found Beneficiary Not Found Partner Not Found!!!! Please Fill out thi…" at bounding box center [713, 236] width 1330 height 395
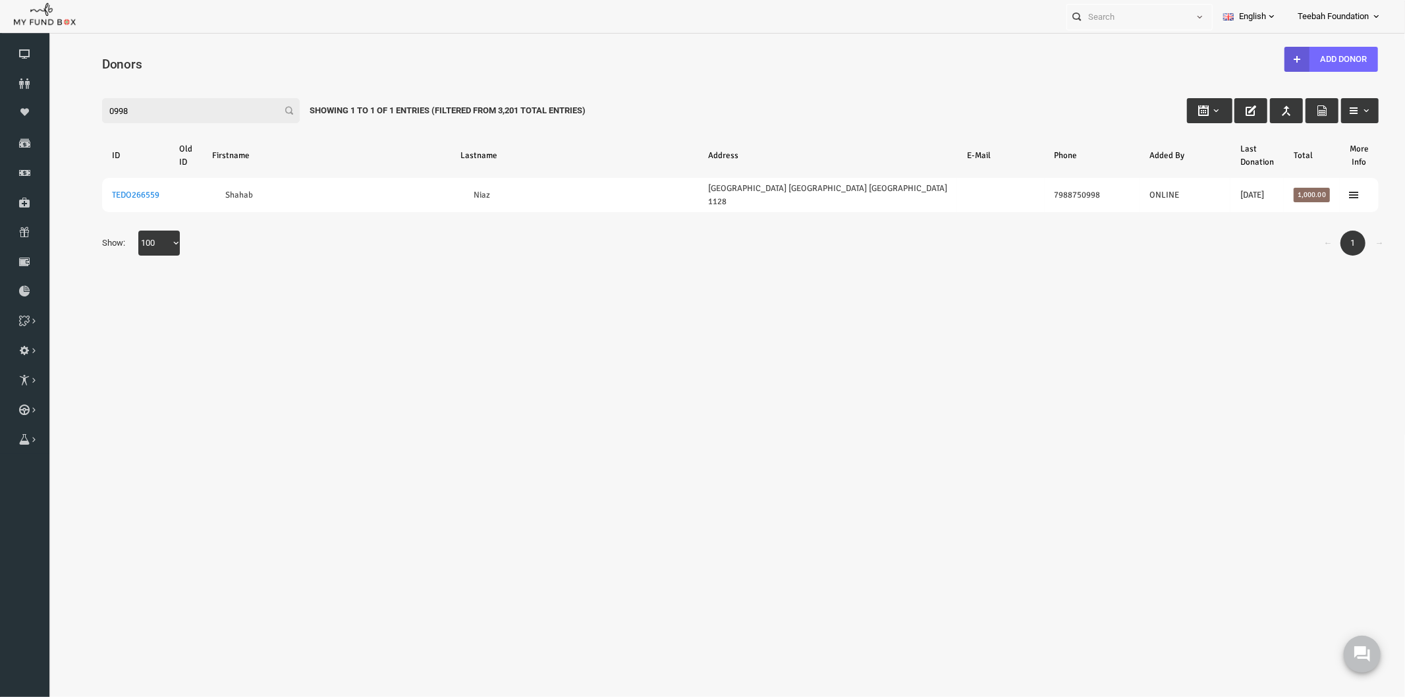
drag, startPoint x: 113, startPoint y: 103, endPoint x: 83, endPoint y: 107, distance: 29.9
click at [83, 107] on input "0998" at bounding box center [173, 110] width 198 height 25
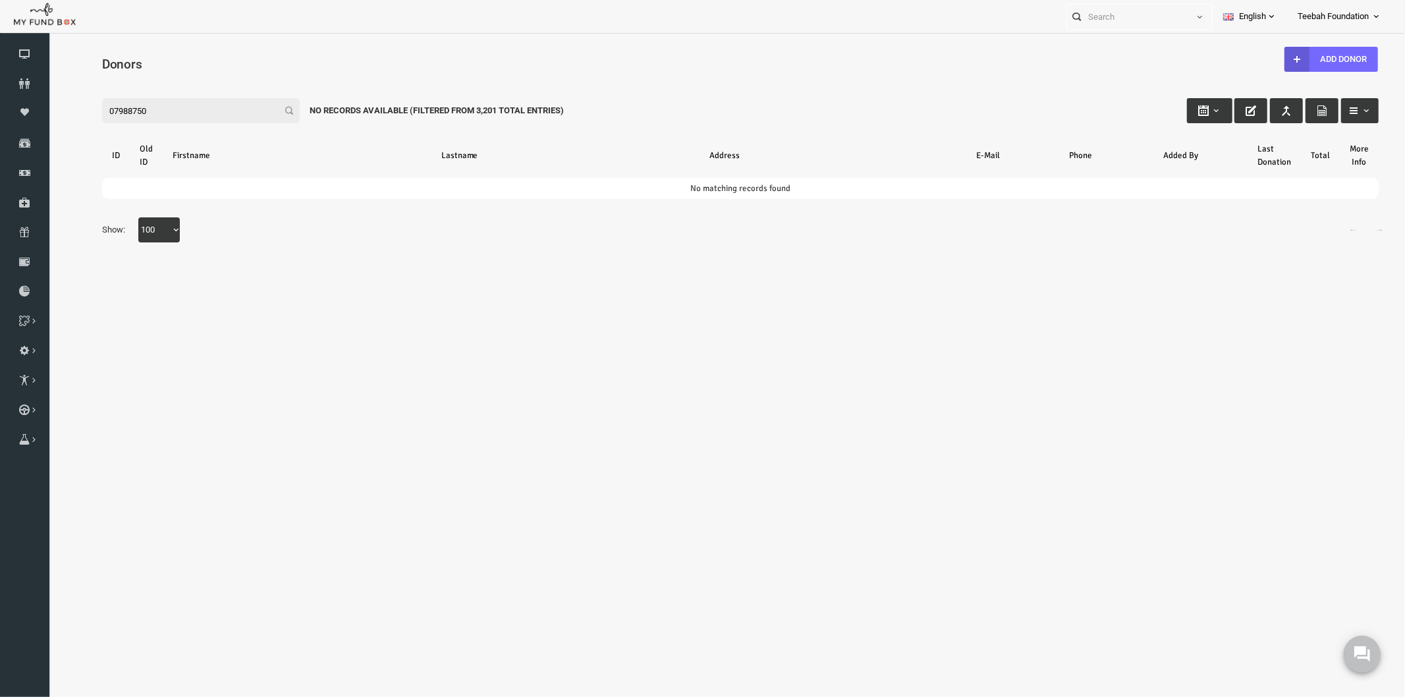
drag, startPoint x: 146, startPoint y: 99, endPoint x: 31, endPoint y: 106, distance: 114.8
click at [48, 106] on html "Donor Not Found Beneficiary Not Found Partner Not Found!!!! Please Fill out thi…" at bounding box center [713, 236] width 1330 height 395
drag, startPoint x: 107, startPoint y: 109, endPoint x: 58, endPoint y: 114, distance: 49.0
click at [58, 114] on div "Search: By ID: Note :ID should be atleast 5 digits By Name: Note :Name should b…" at bounding box center [713, 168] width 1330 height 202
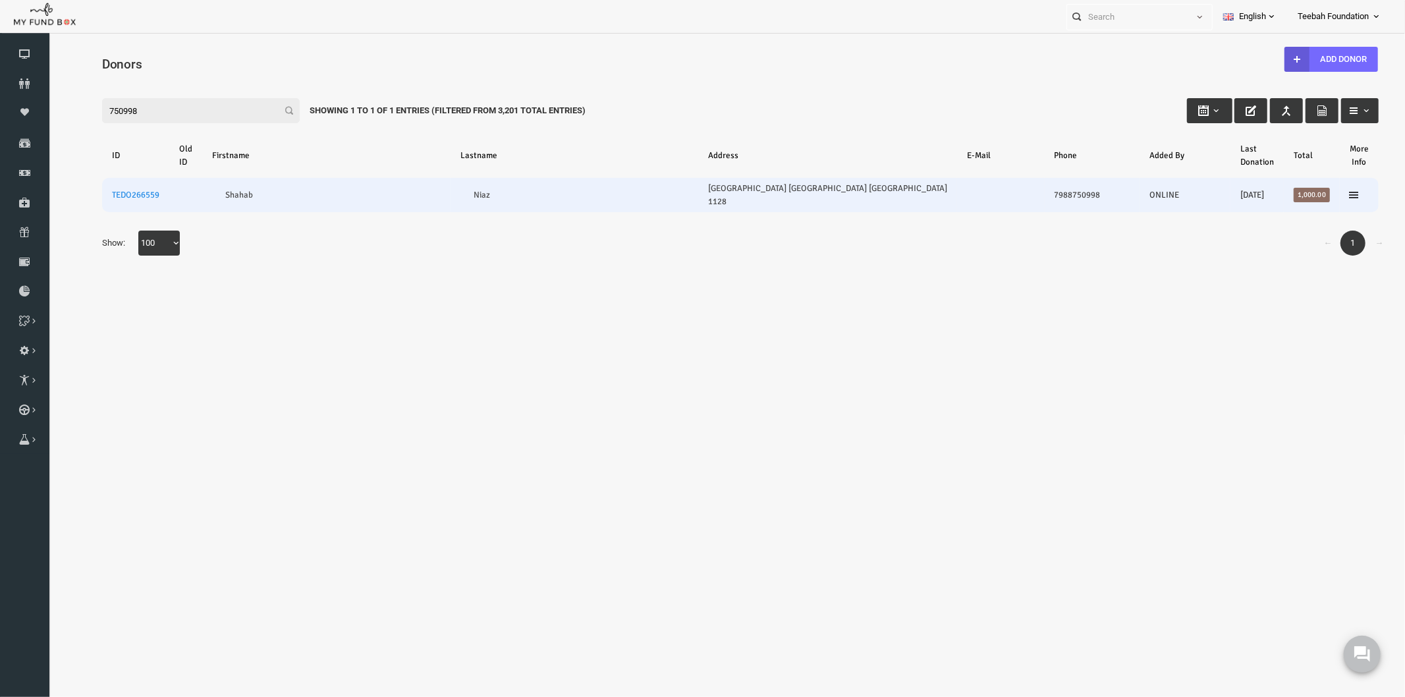
type input "750998"
click at [94, 182] on td "TEDO266559" at bounding box center [107, 194] width 67 height 34
click at [97, 189] on link "TEDO266559" at bounding box center [107, 194] width 47 height 11
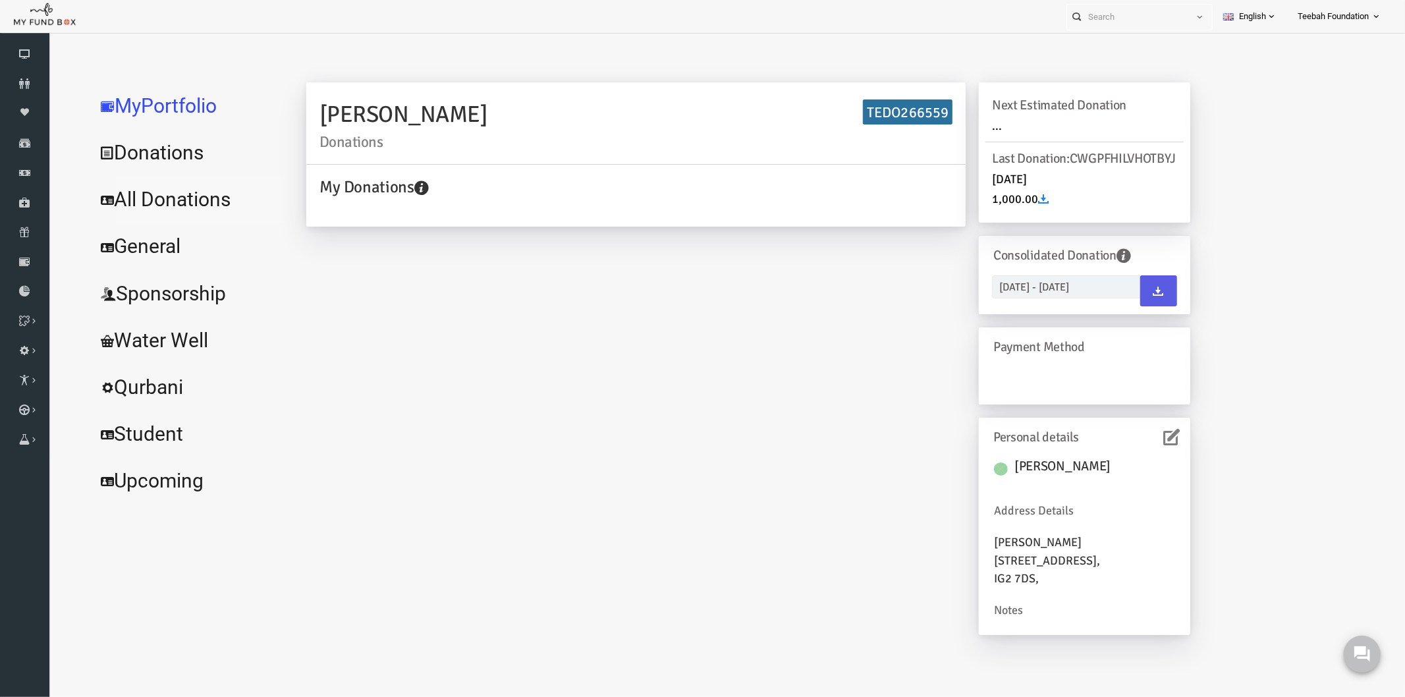
click at [122, 201] on link "All Donations" at bounding box center [160, 198] width 198 height 47
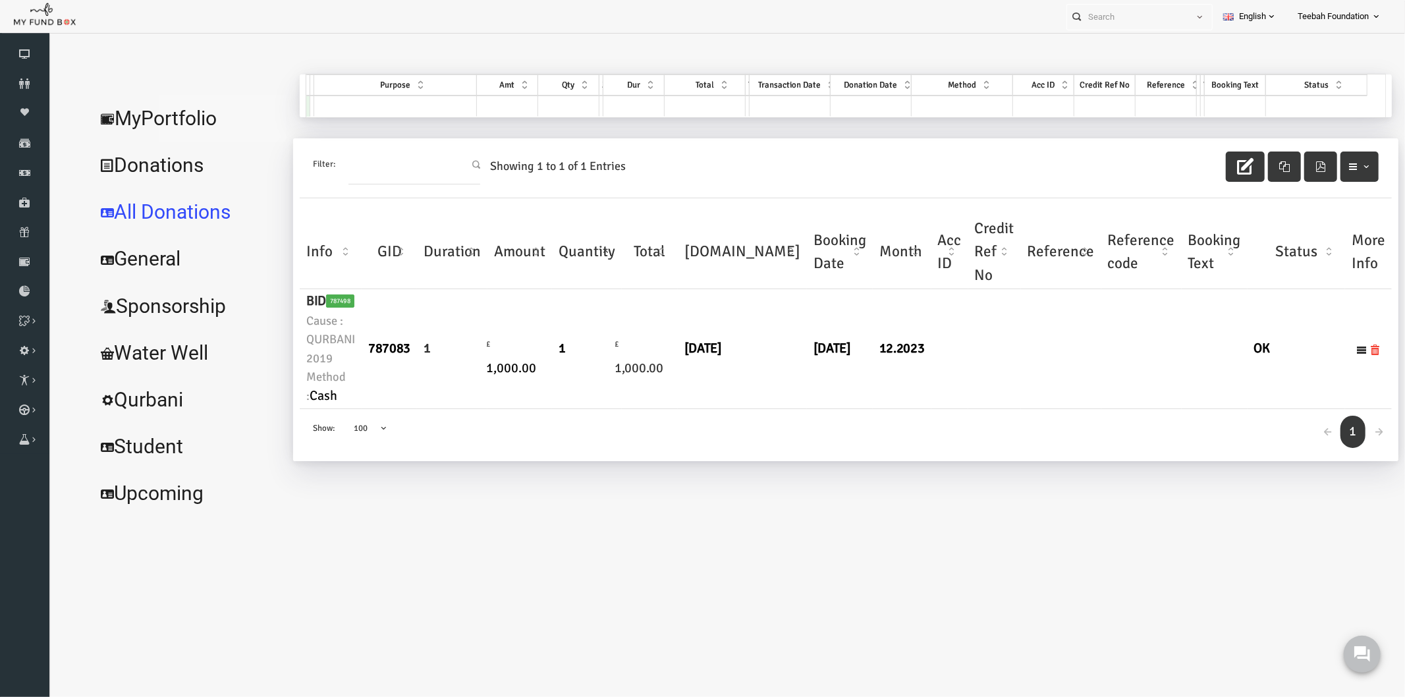
click at [164, 122] on link "MyPortfolio" at bounding box center [160, 117] width 198 height 47
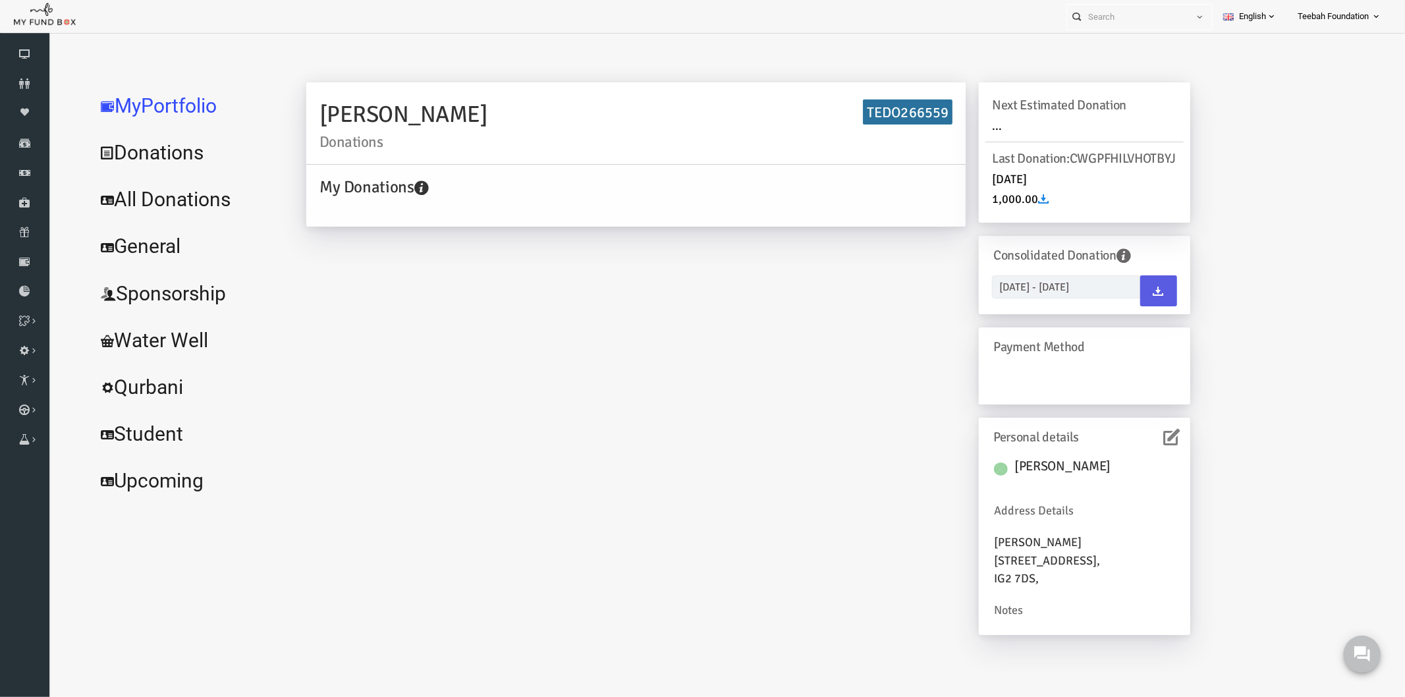
click at [344, 318] on div "[PERSON_NAME] Donations TEDO266559 My Donations Get free account credit Get fre…" at bounding box center [721, 365] width 911 height 566
click at [31, 82] on icon at bounding box center [24, 83] width 49 height 11
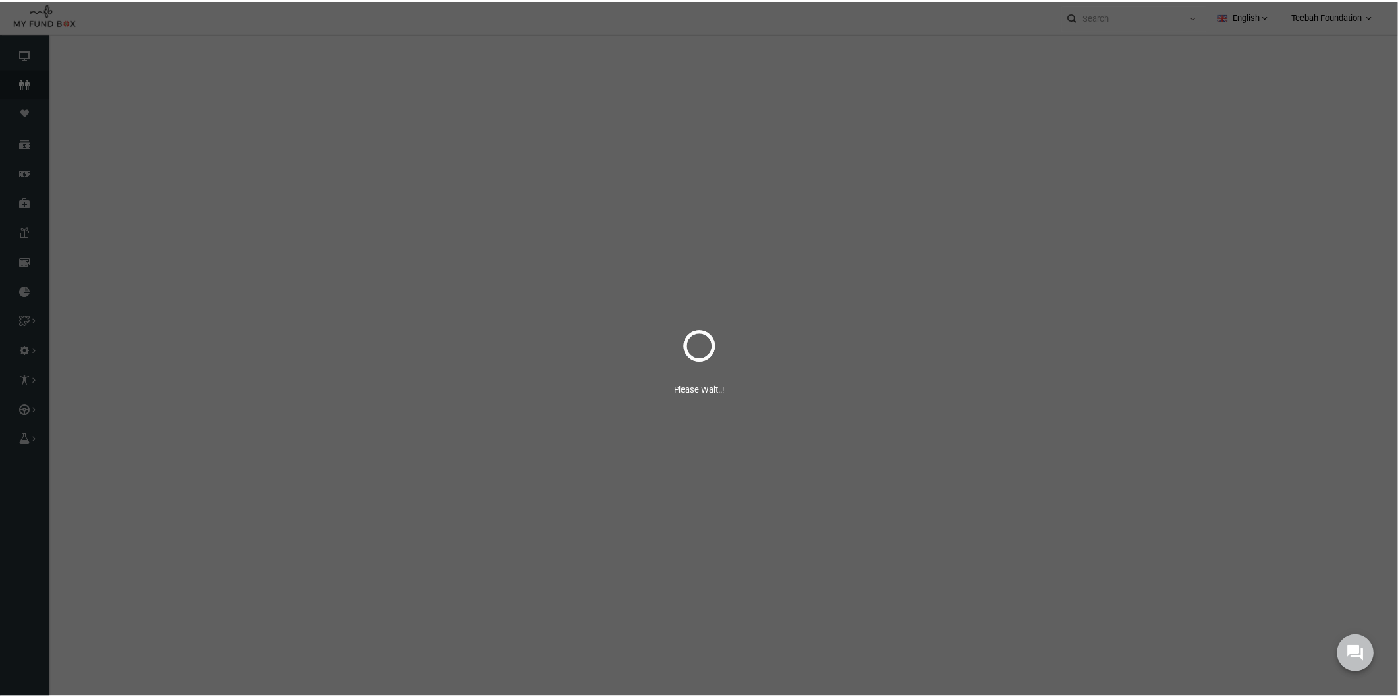
select select "100"
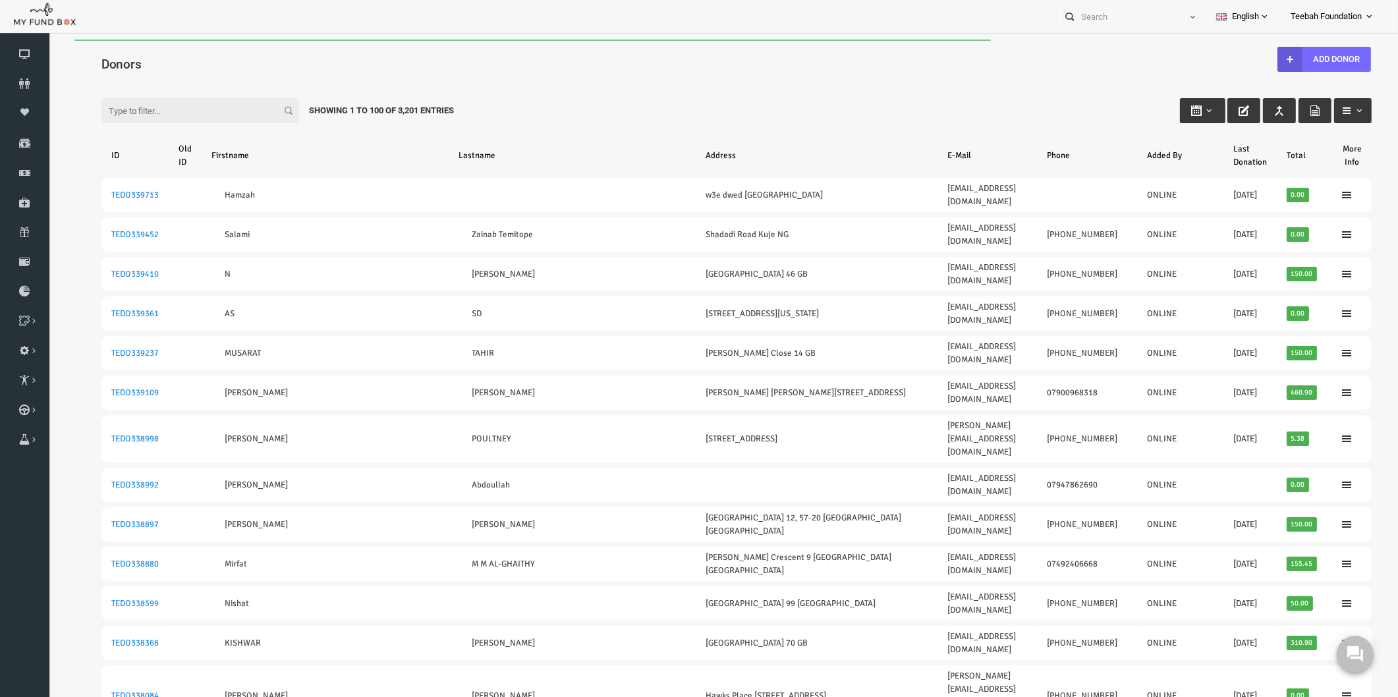
click at [142, 103] on input "Filter:" at bounding box center [173, 110] width 198 height 25
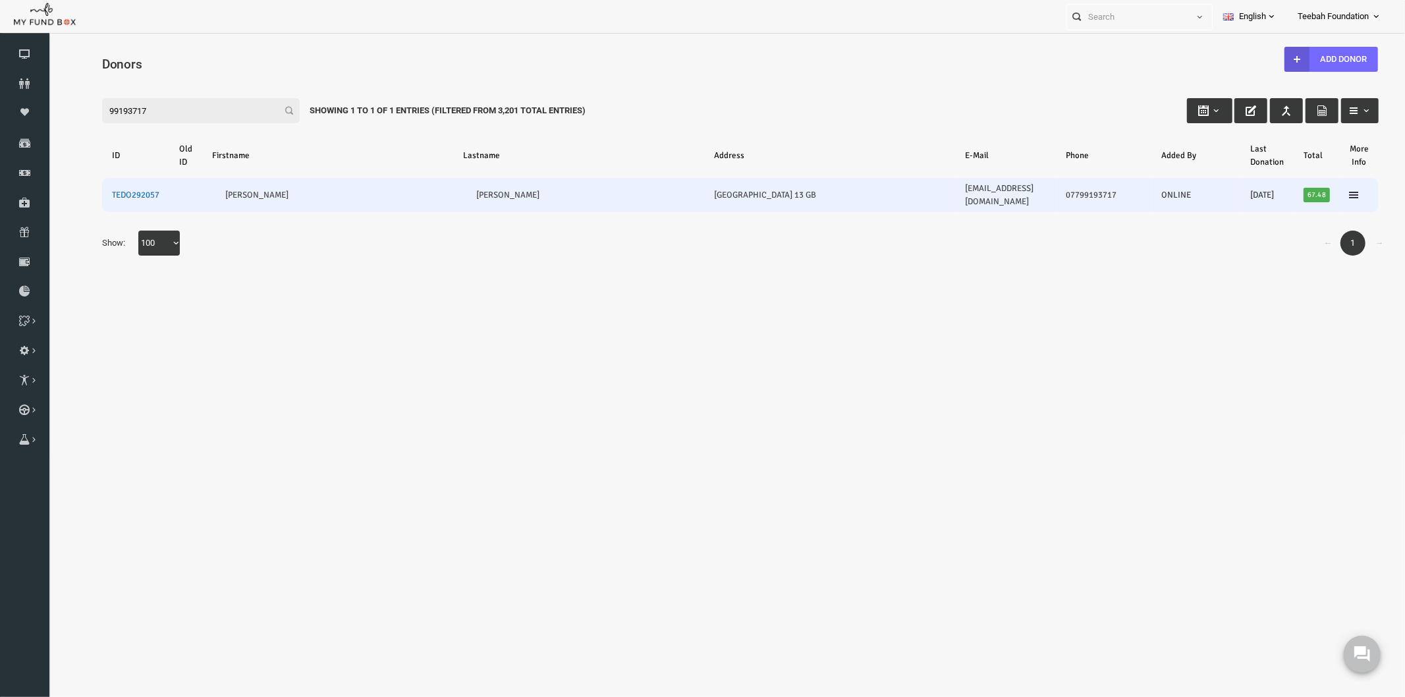
type input "99193717"
click at [113, 189] on link "TEDO292057" at bounding box center [107, 194] width 47 height 11
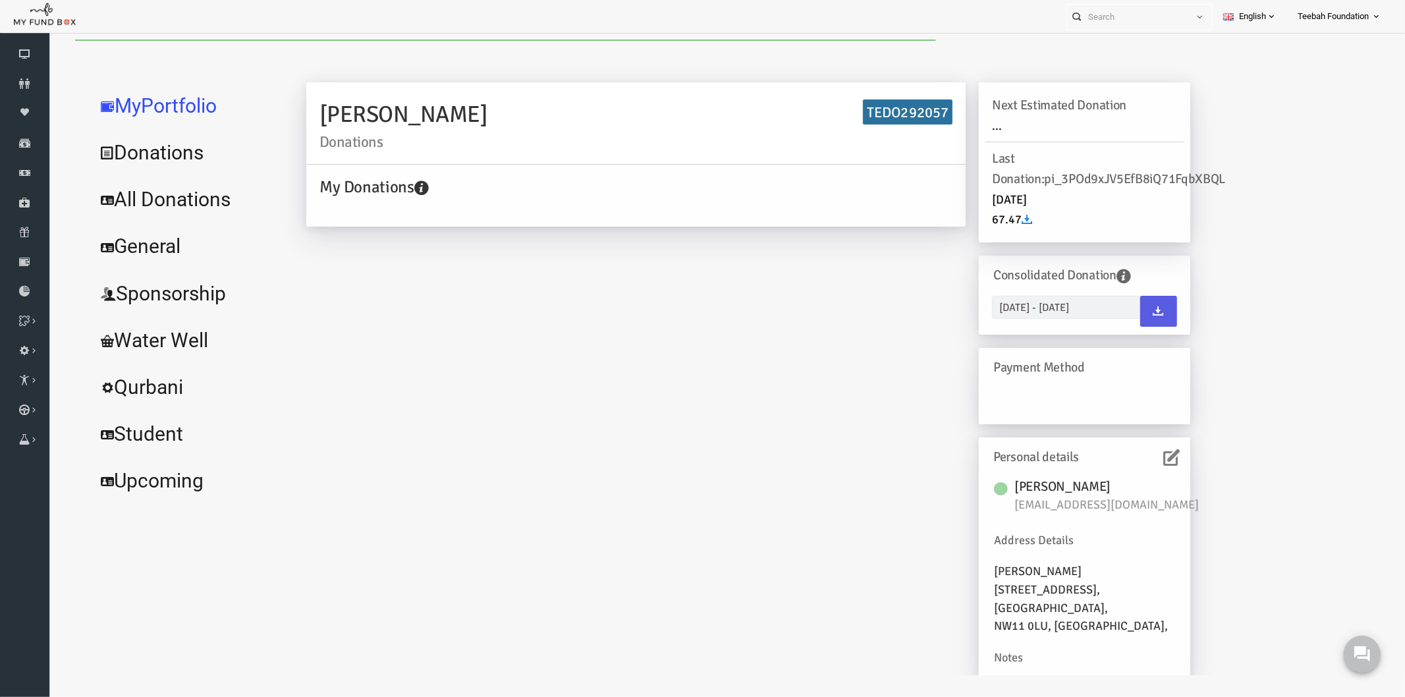
click at [159, 204] on link "All Donations" at bounding box center [160, 198] width 198 height 47
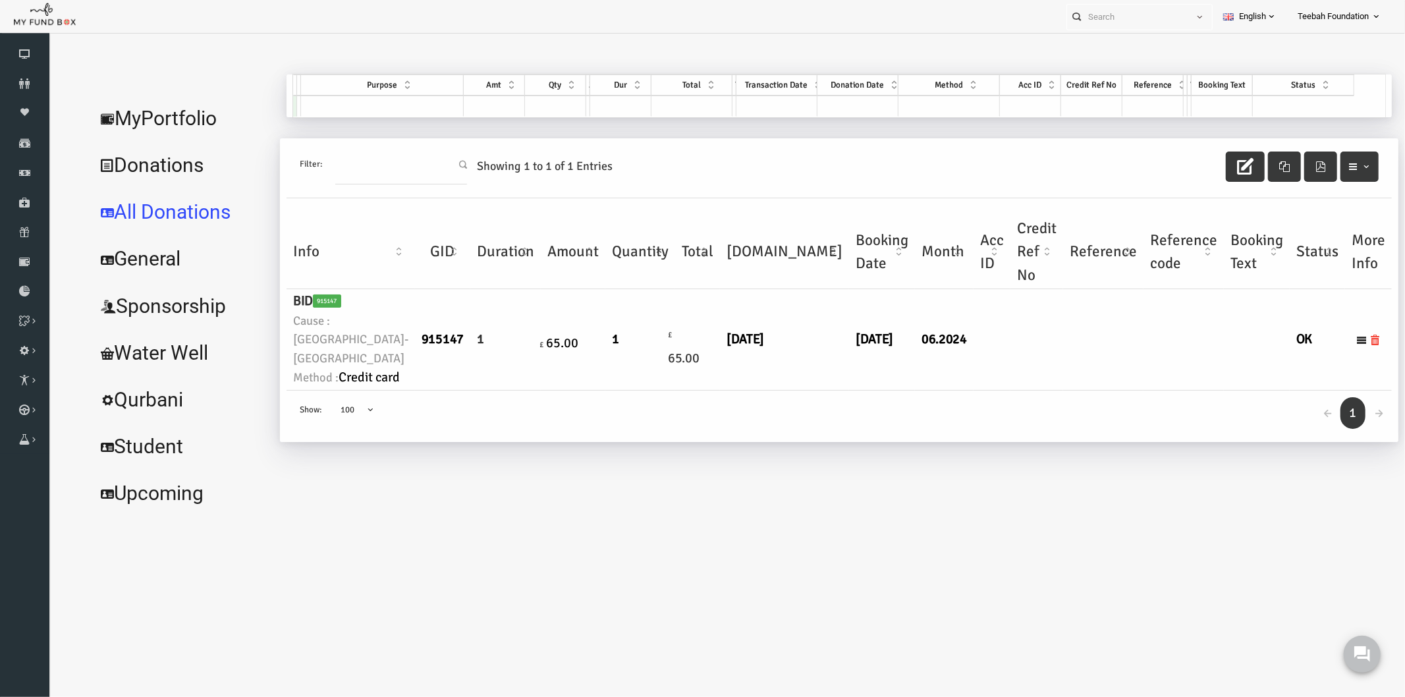
click at [692, 389] on td "[DATE]" at bounding box center [756, 339] width 129 height 101
click at [155, 126] on link "MyPortfolio" at bounding box center [153, 117] width 184 height 47
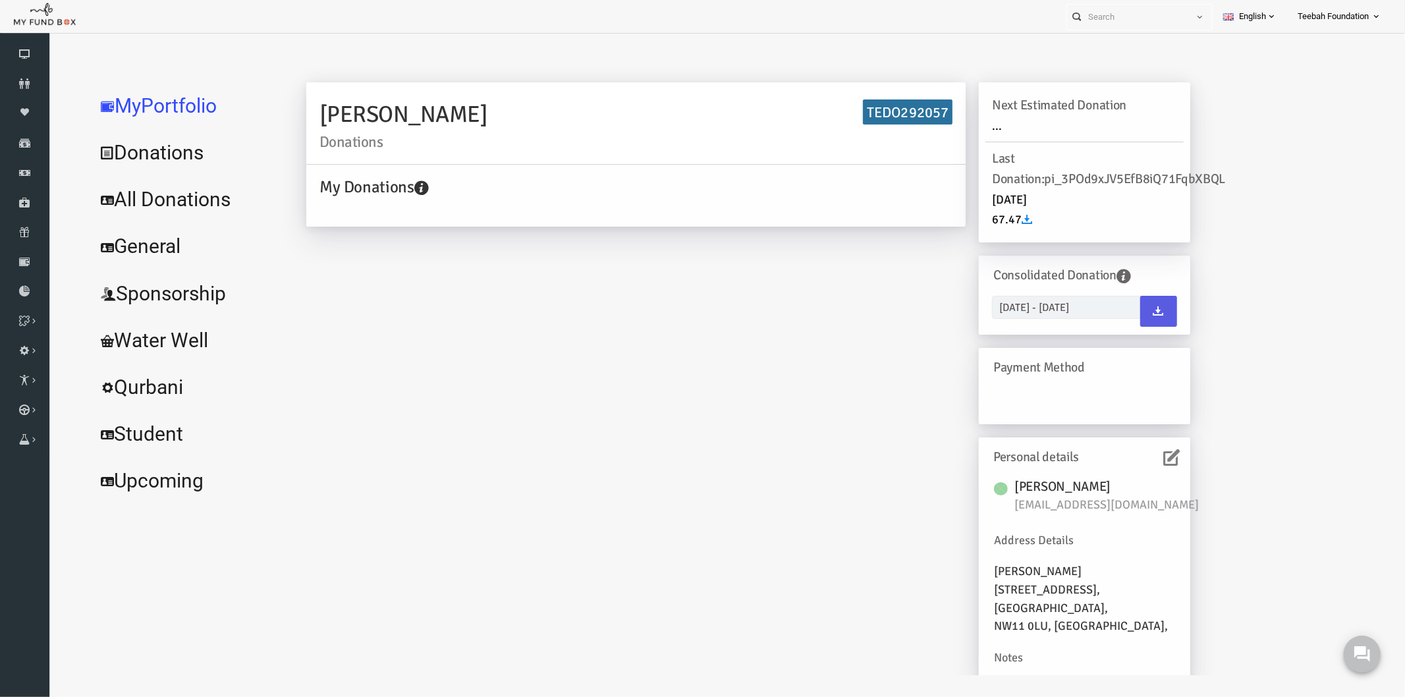
click at [1137, 459] on icon at bounding box center [1145, 457] width 16 height 16
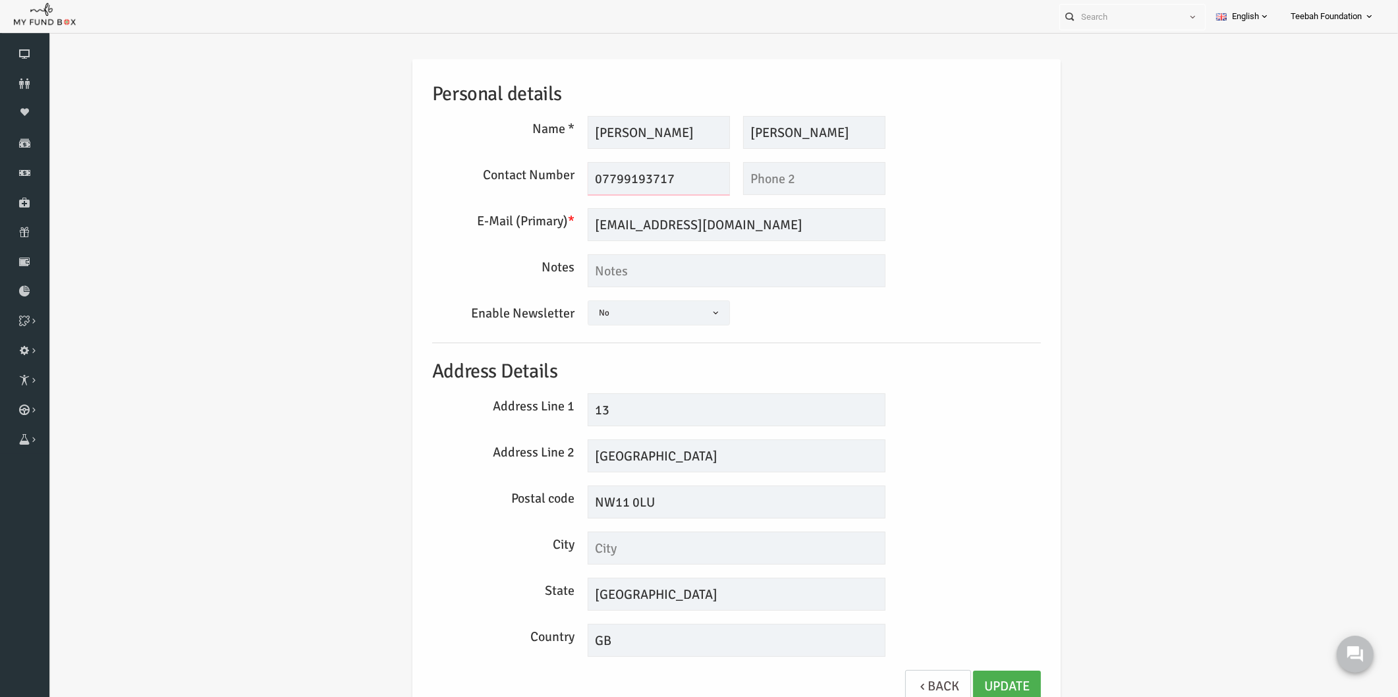
drag, startPoint x: 675, startPoint y: 175, endPoint x: 516, endPoint y: 181, distance: 158.9
click at [516, 181] on div "Contact Number 07799193717 This field is required This field is required" at bounding box center [710, 178] width 622 height 33
drag, startPoint x: 754, startPoint y: 224, endPoint x: 492, endPoint y: 246, distance: 263.8
click at [492, 246] on div "Personal details Name * [PERSON_NAME] Description allows upto maximum of 255 ch…" at bounding box center [709, 388] width 635 height 658
drag, startPoint x: 817, startPoint y: 126, endPoint x: 684, endPoint y: 142, distance: 134.0
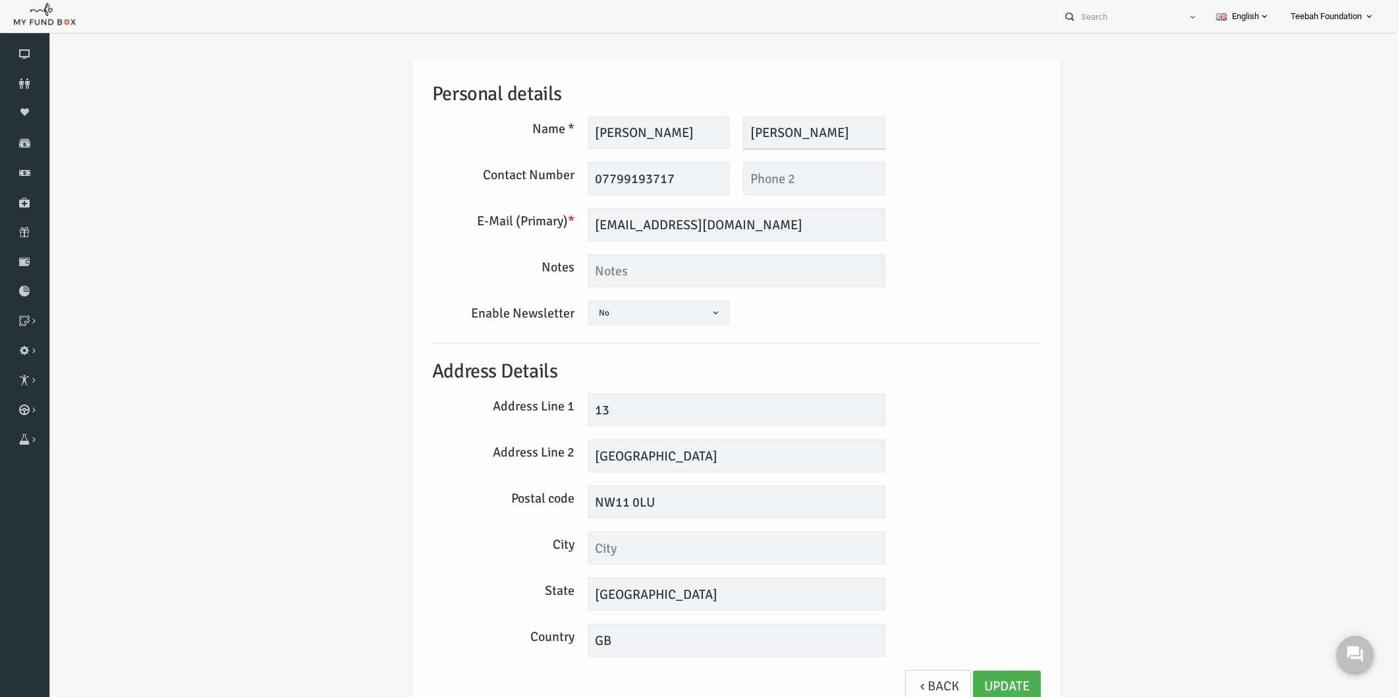
click at [684, 142] on div "[PERSON_NAME] Description allows upto maximum of 255 characters. Please Fill ou…" at bounding box center [709, 132] width 311 height 33
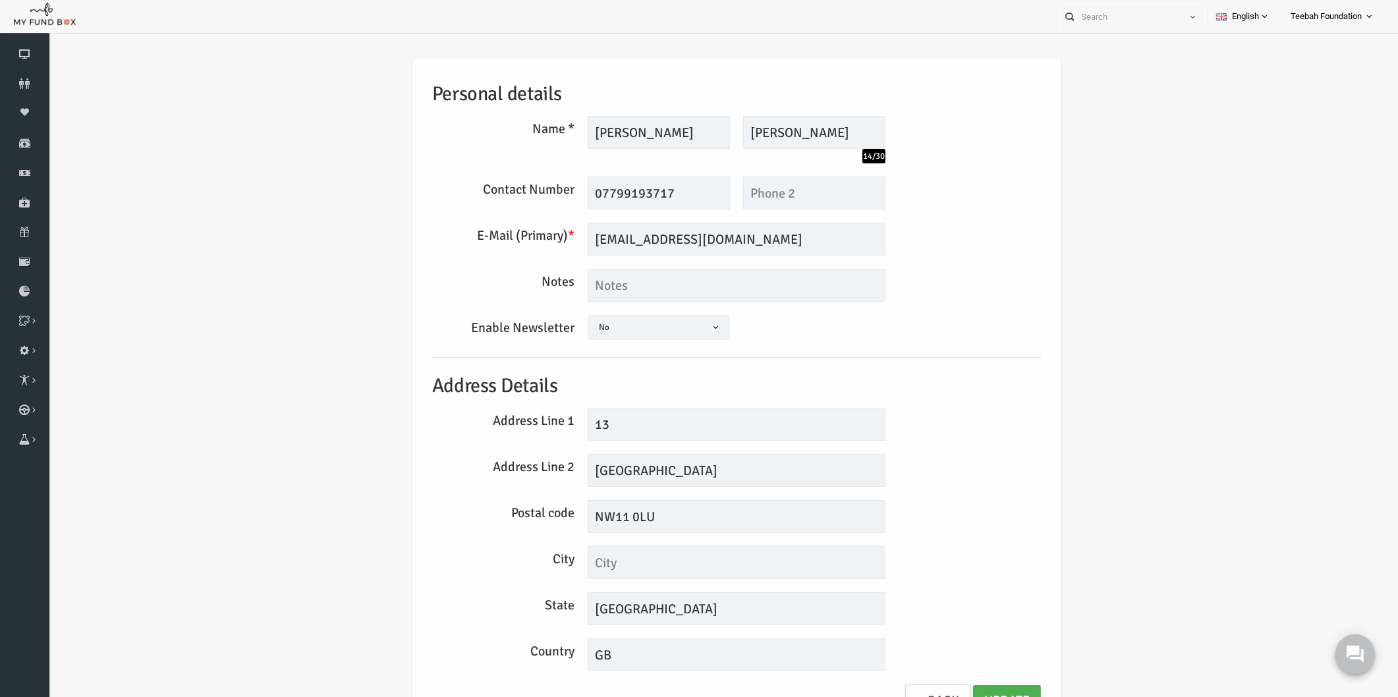
click at [1359, 660] on icon at bounding box center [1354, 653] width 17 height 17
click at [1243, 304] on div "Personal details Name * [PERSON_NAME] Description allows upto maximum of 255 ch…" at bounding box center [709, 399] width 1323 height 718
click at [692, 240] on input "[EMAIL_ADDRESS][DOMAIN_NAME]" at bounding box center [710, 239] width 298 height 33
click at [692, 241] on input "[EMAIL_ADDRESS][DOMAIN_NAME]" at bounding box center [710, 239] width 298 height 33
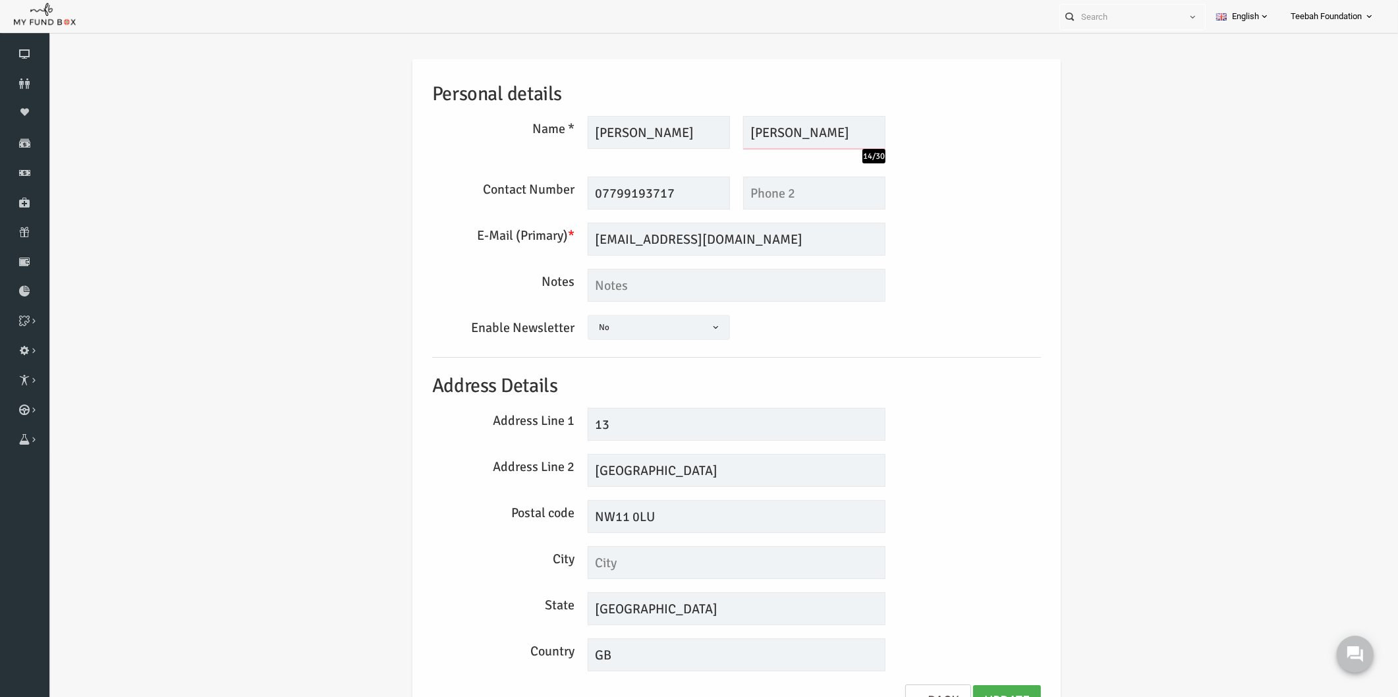
drag, startPoint x: 824, startPoint y: 126, endPoint x: 644, endPoint y: 135, distance: 180.1
click at [644, 135] on div "[PERSON_NAME] Description allows upto maximum of 255 characters. Please Fill ou…" at bounding box center [709, 139] width 311 height 47
click at [164, 208] on div "Personal details Name * [PERSON_NAME] Description allows upto maximum of 255 ch…" at bounding box center [709, 399] width 1323 height 718
click at [1088, 391] on div "Personal details Name * [PERSON_NAME] Description allows upto maximum of 255 ch…" at bounding box center [709, 399] width 1323 height 718
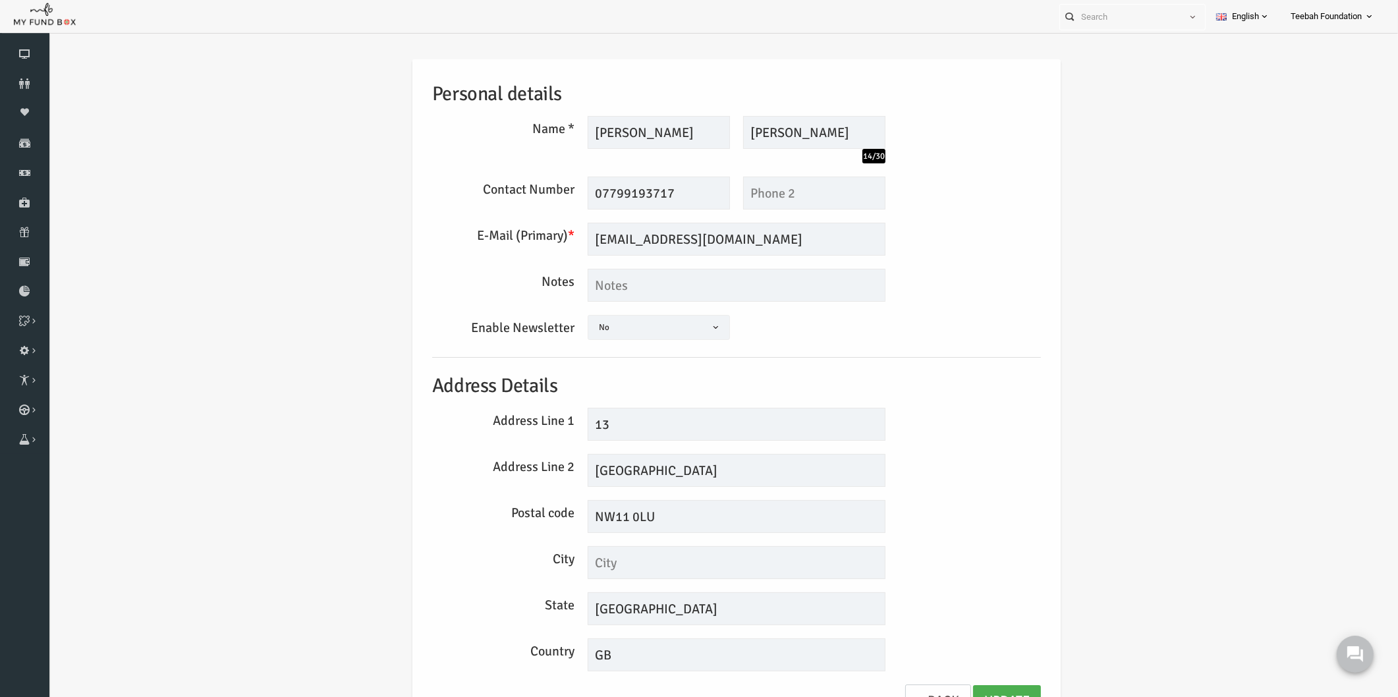
click at [911, 385] on h5 "Address Details" at bounding box center [709, 386] width 609 height 30
click at [991, 446] on div "Personal details Name * [PERSON_NAME] Description allows upto maximum of 255 ch…" at bounding box center [709, 395] width 635 height 672
click at [992, 433] on div "Address Line 1 13" at bounding box center [710, 424] width 622 height 33
click at [1312, 184] on div "Personal details Name * [PERSON_NAME] Description allows upto maximum of 255 ch…" at bounding box center [709, 399] width 1323 height 718
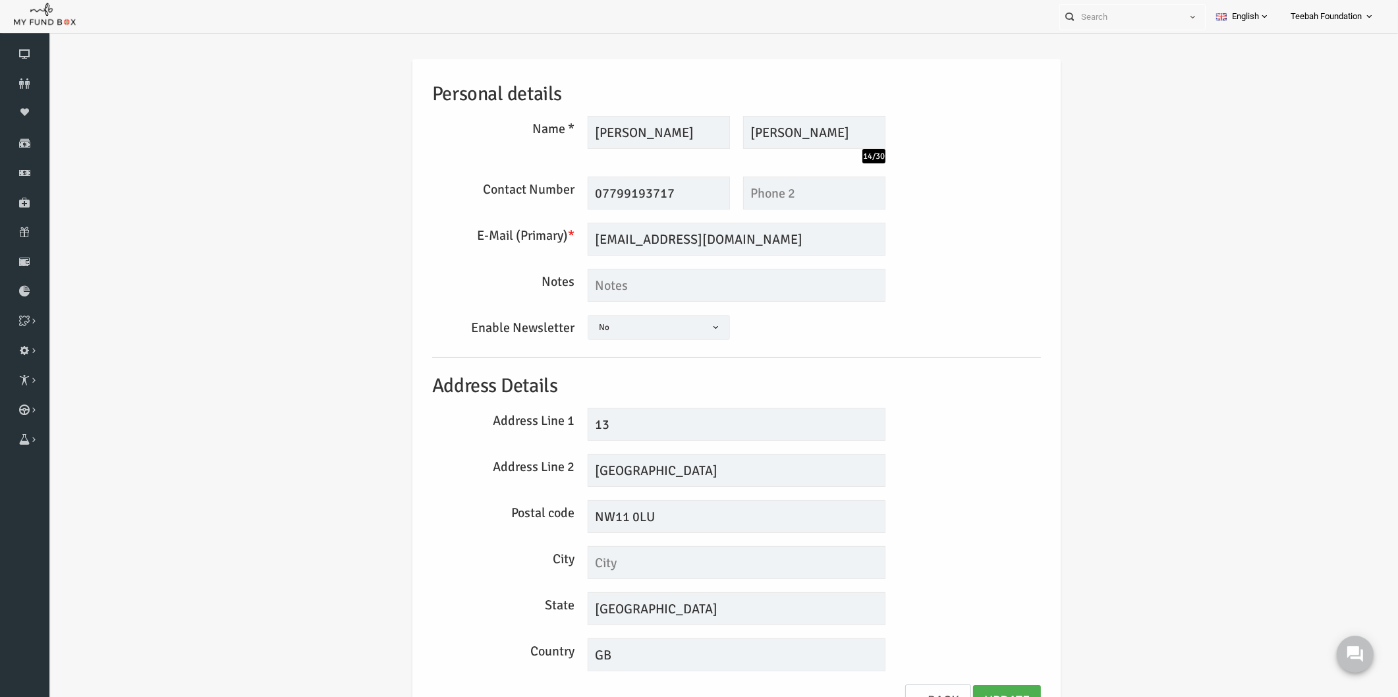
click at [1202, 180] on div "Personal details Name * [PERSON_NAME] Description allows upto maximum of 255 ch…" at bounding box center [709, 399] width 1323 height 718
click at [1228, 163] on div "Personal details Name * [PERSON_NAME] Description allows upto maximum of 255 ch…" at bounding box center [709, 399] width 1323 height 718
click at [1208, 240] on div "Personal details Name * [PERSON_NAME] Description allows upto maximum of 255 ch…" at bounding box center [709, 399] width 1323 height 718
click at [1132, 274] on div "Personal details Name * [PERSON_NAME] Description allows upto maximum of 255 ch…" at bounding box center [709, 399] width 1323 height 718
click at [275, 399] on div "Personal details Name * [PERSON_NAME] Description allows upto maximum of 255 ch…" at bounding box center [709, 399] width 1323 height 718
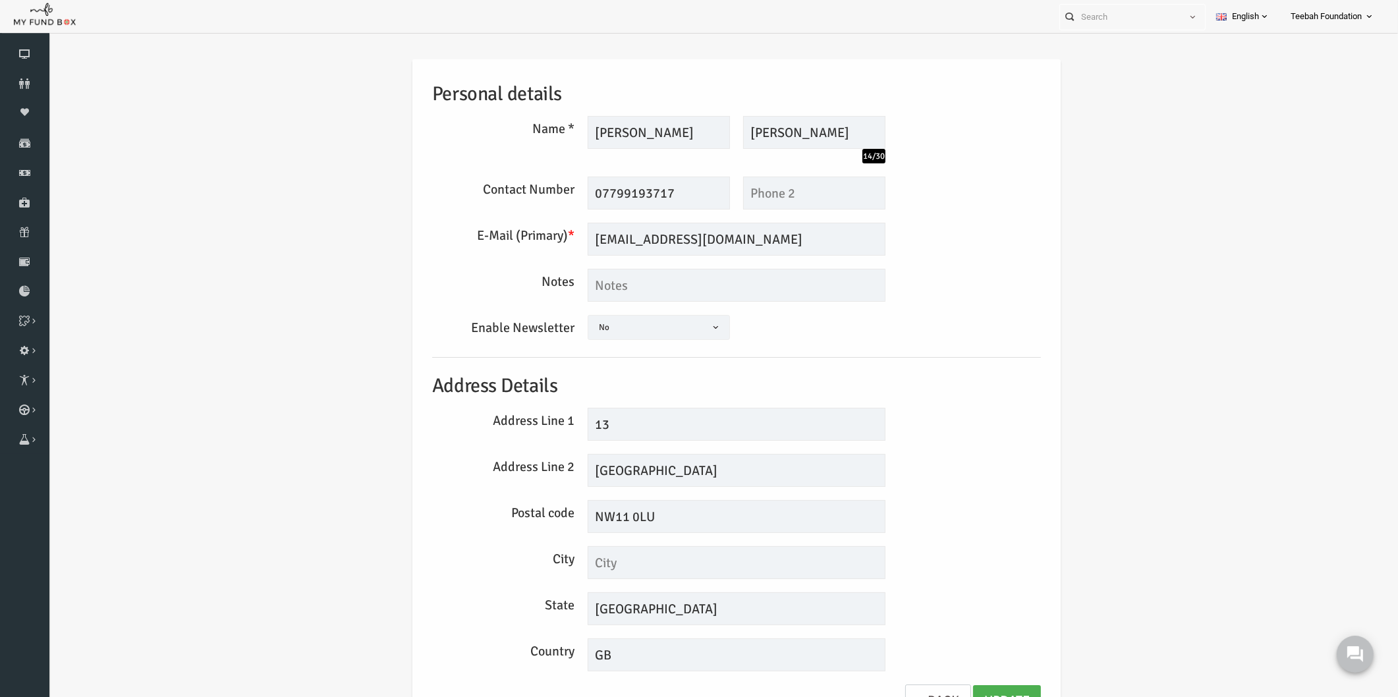
click at [1160, 447] on div "Personal details Name * [PERSON_NAME] Description allows upto maximum of 255 ch…" at bounding box center [709, 399] width 1323 height 718
click at [229, 237] on div "Personal details Name * [PERSON_NAME] Description allows upto maximum of 255 ch…" at bounding box center [709, 399] width 1323 height 718
click at [995, 389] on h5 "Address Details" at bounding box center [709, 386] width 609 height 30
click at [973, 227] on div "E-Mail (Primary) * [EMAIL_ADDRESS][DOMAIN_NAME] We will be sending invoices to …" at bounding box center [710, 239] width 622 height 33
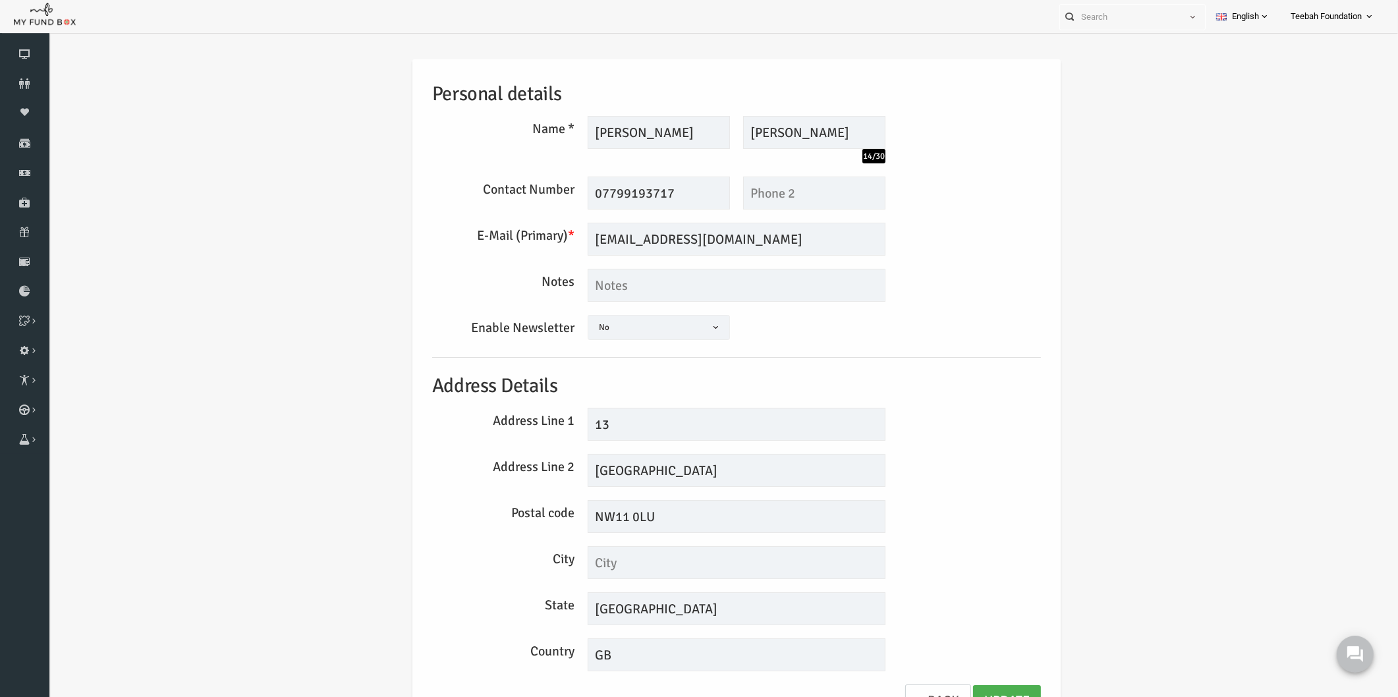
click at [561, 334] on span at bounding box center [561, 334] width 0 height 0
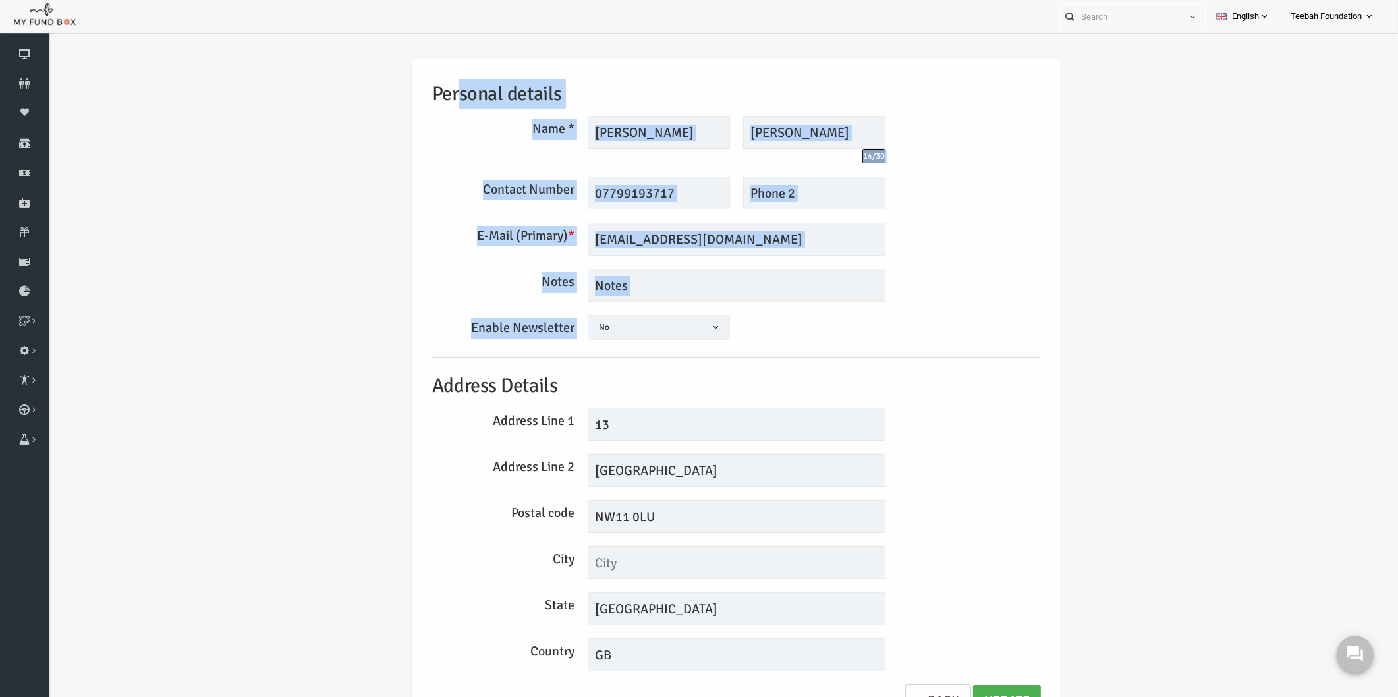
drag, startPoint x: 723, startPoint y: 335, endPoint x: 429, endPoint y: 89, distance: 383.1
click at [429, 89] on div "Personal details Name * [PERSON_NAME] Description allows upto maximum of 255 ch…" at bounding box center [709, 395] width 635 height 672
click at [420, 110] on div "Personal details Name * [PERSON_NAME] Description allows upto maximum of 255 ch…" at bounding box center [709, 395] width 635 height 672
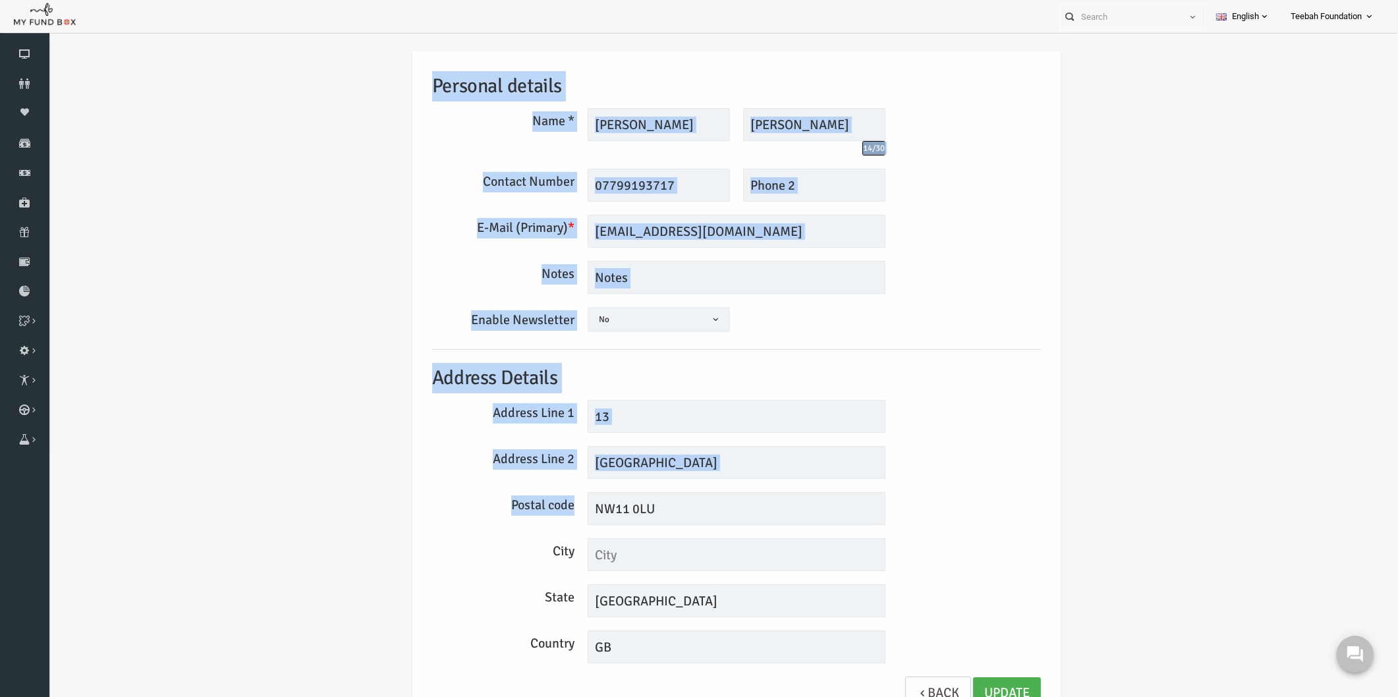
scroll to position [55, 0]
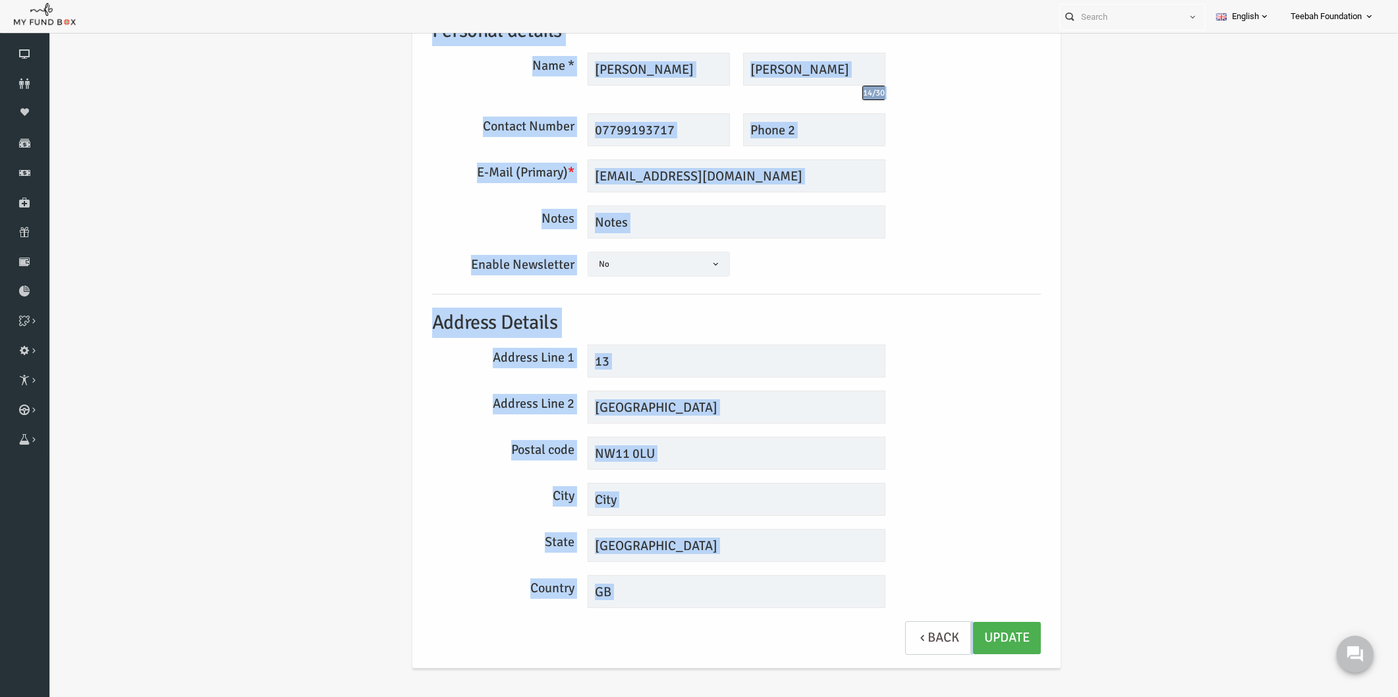
drag, startPoint x: 406, startPoint y: 32, endPoint x: 1011, endPoint y: 624, distance: 846.6
click at [992, 647] on div "Personal details Name * [PERSON_NAME] Description allows upto maximum of 255 ch…" at bounding box center [709, 332] width 635 height 672
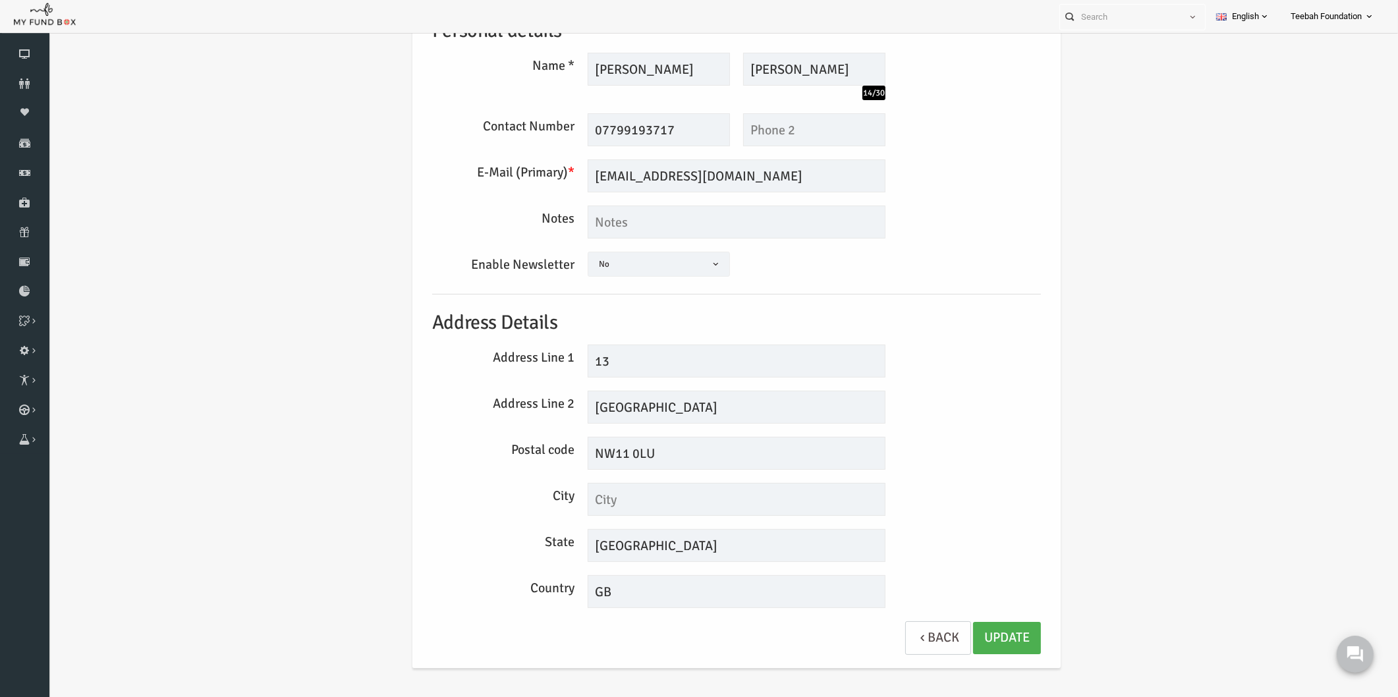
click at [1058, 571] on div "Personal details Name * [PERSON_NAME] Description allows upto maximum of 255 ch…" at bounding box center [709, 335] width 1323 height 718
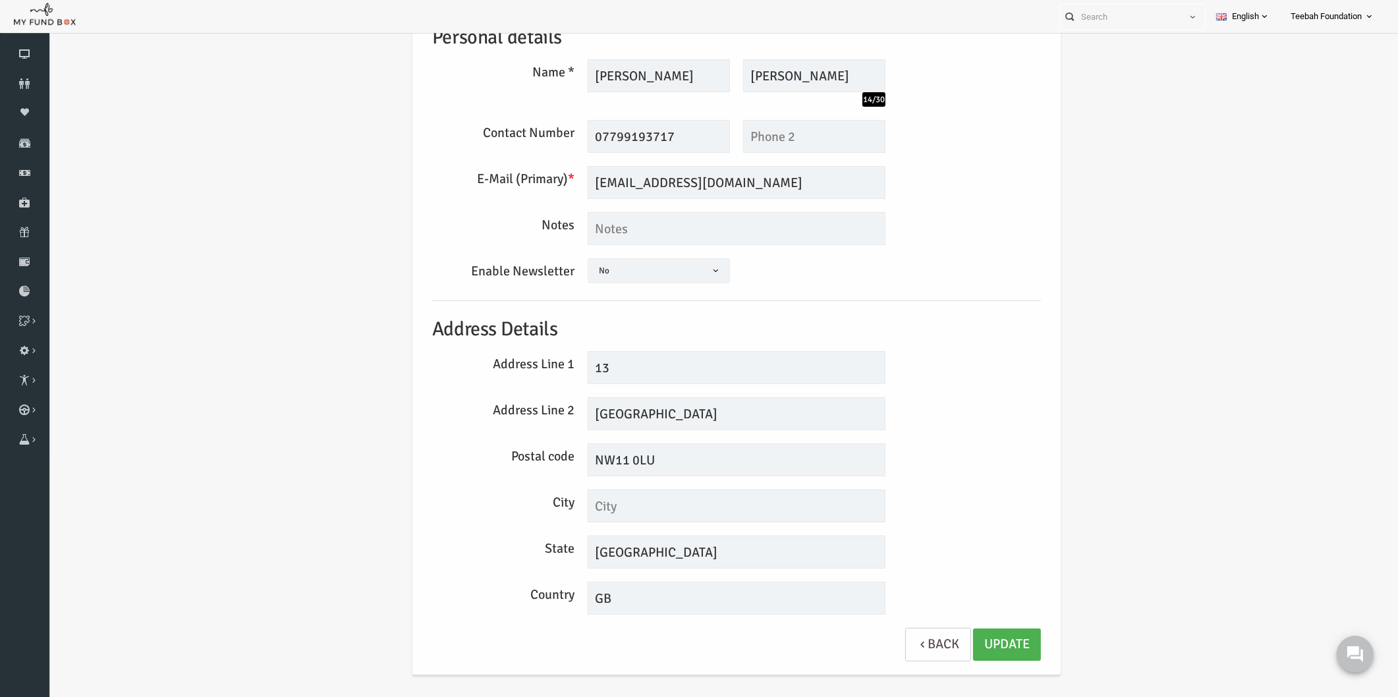
scroll to position [0, 0]
click at [984, 490] on div "Personal details Name * [PERSON_NAME] Description allows upto maximum of 255 ch…" at bounding box center [709, 340] width 635 height 672
click at [997, 489] on div "Personal details Name * [PERSON_NAME] Description allows upto maximum of 255 ch…" at bounding box center [709, 340] width 635 height 672
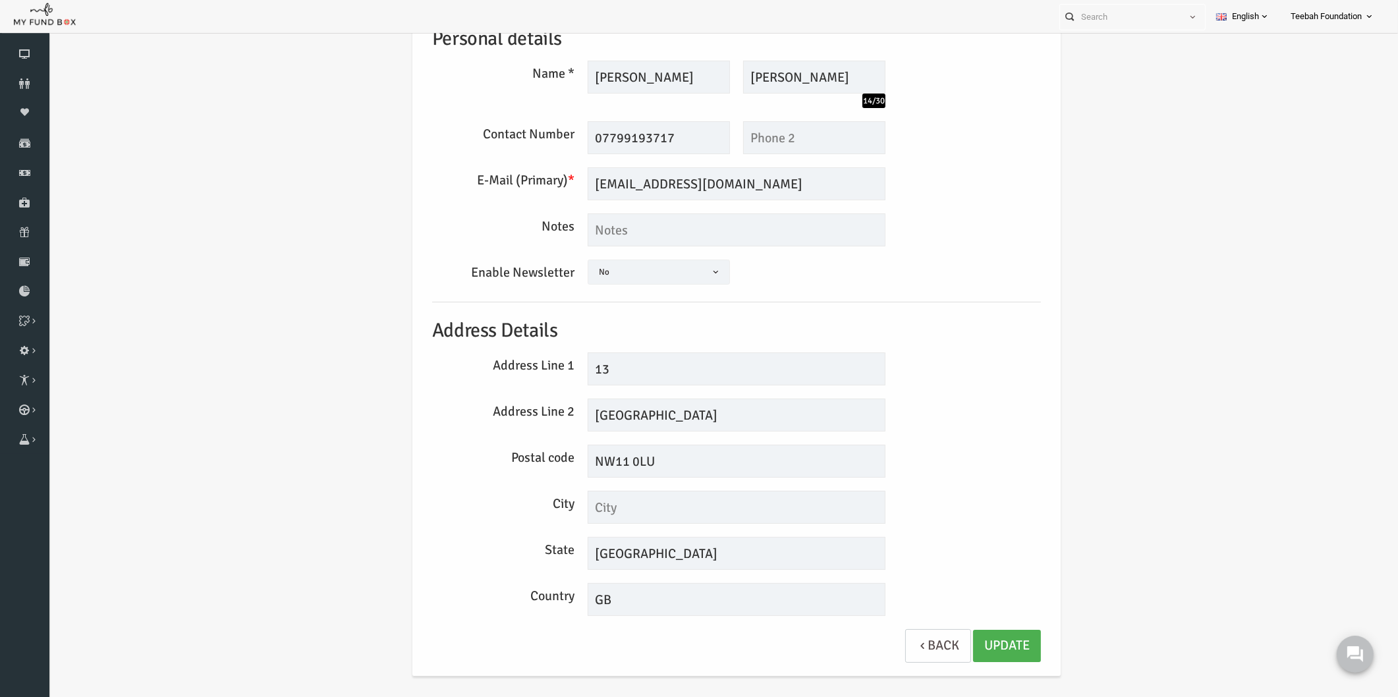
click at [997, 489] on div "Personal details Name * [PERSON_NAME] Description allows upto maximum of 255 ch…" at bounding box center [709, 340] width 635 height 672
click at [1109, 271] on div "Personal details Name * [PERSON_NAME] Description allows upto maximum of 255 ch…" at bounding box center [709, 343] width 1323 height 718
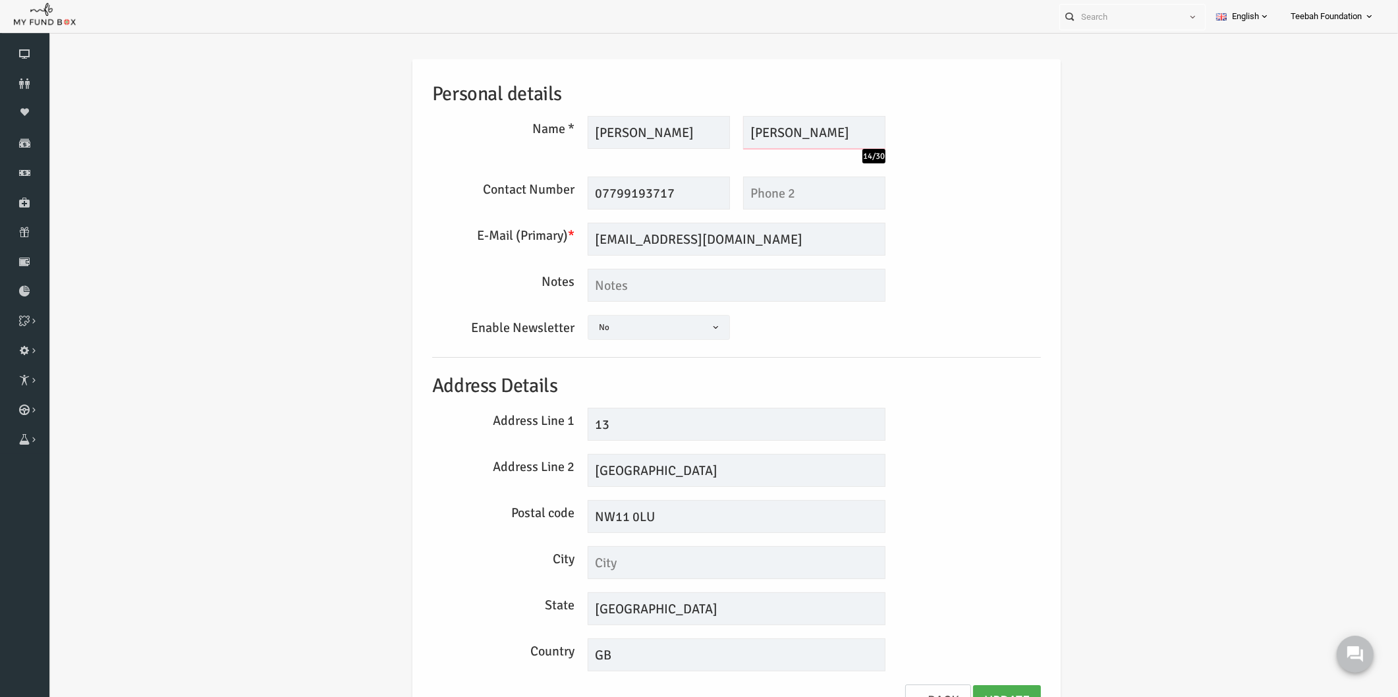
drag, startPoint x: 745, startPoint y: 127, endPoint x: 641, endPoint y: 123, distance: 103.5
click at [641, 123] on div "[PERSON_NAME] Description allows upto maximum of 255 characters. Please Fill ou…" at bounding box center [709, 139] width 311 height 47
drag, startPoint x: 742, startPoint y: 244, endPoint x: 475, endPoint y: 242, distance: 266.9
click at [475, 242] on div "E-Mail (Primary) * [EMAIL_ADDRESS][DOMAIN_NAME] We will be sending invoices to …" at bounding box center [710, 239] width 622 height 33
drag, startPoint x: 814, startPoint y: 128, endPoint x: 607, endPoint y: 139, distance: 207.2
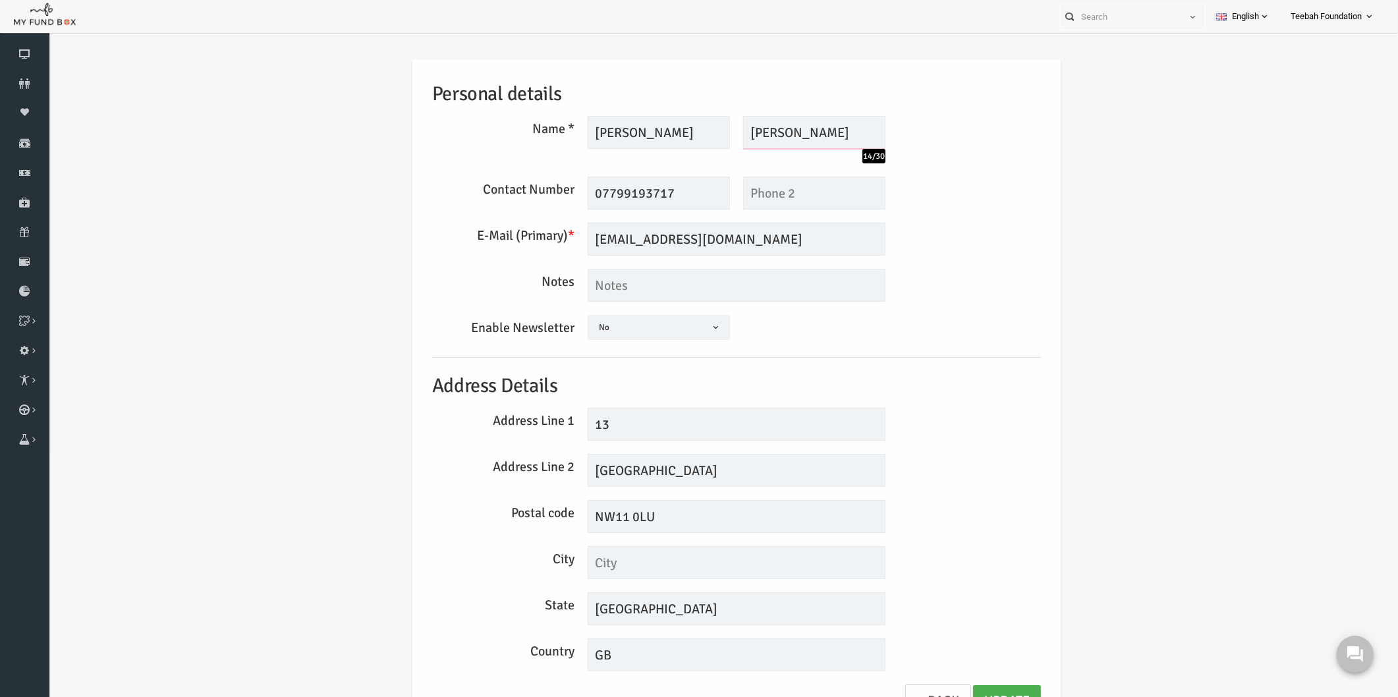
click at [607, 139] on div "[PERSON_NAME] Description allows upto maximum of 255 characters. Please Fill ou…" at bounding box center [709, 139] width 311 height 47
drag, startPoint x: 731, startPoint y: 244, endPoint x: 412, endPoint y: 273, distance: 320.3
click at [412, 273] on div "Personal details Name * [PERSON_NAME] Description allows upto maximum of 255 ch…" at bounding box center [709, 395] width 635 height 672
drag, startPoint x: 1057, startPoint y: 211, endPoint x: 1071, endPoint y: 210, distance: 13.9
click at [1071, 210] on div "Personal details Name * [PERSON_NAME] Description allows upto maximum of 255 ch…" at bounding box center [709, 399] width 1323 height 718
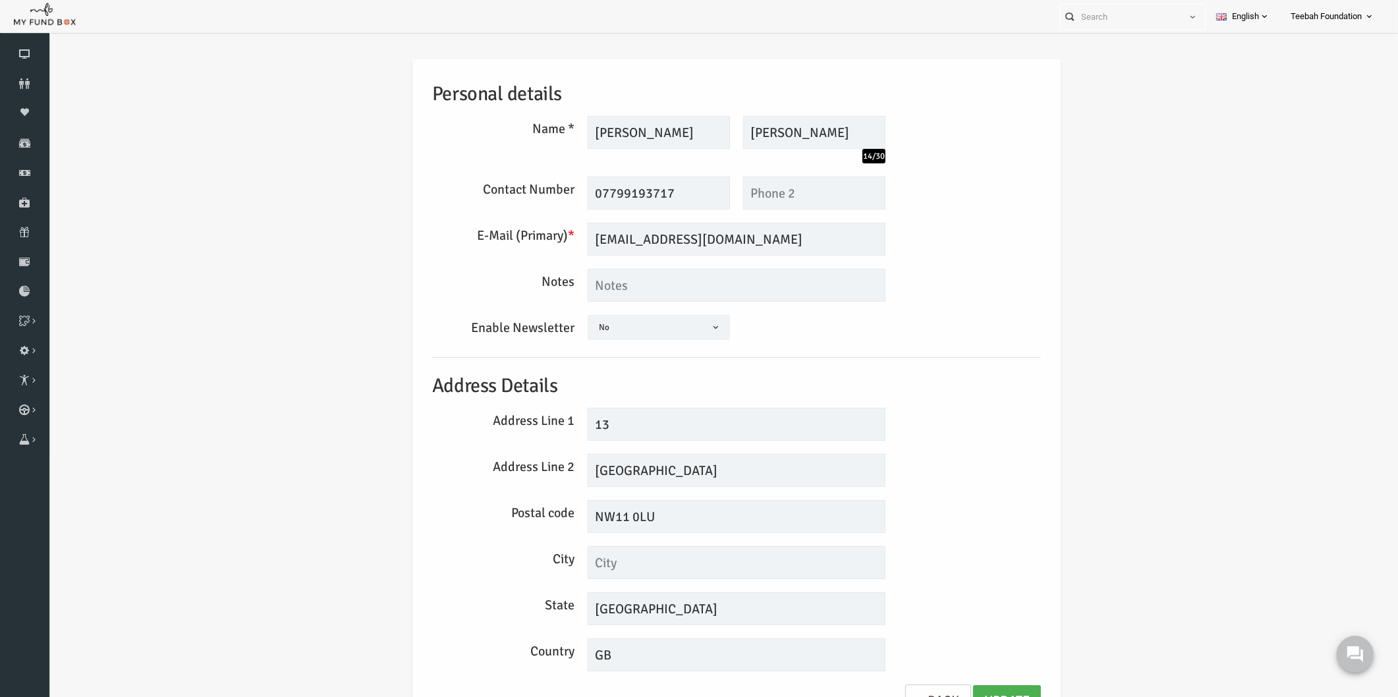
click at [1060, 328] on div "Personal details Name * [PERSON_NAME] Description allows upto maximum of 255 ch…" at bounding box center [709, 399] width 1323 height 718
